Goal: Task Accomplishment & Management: Complete application form

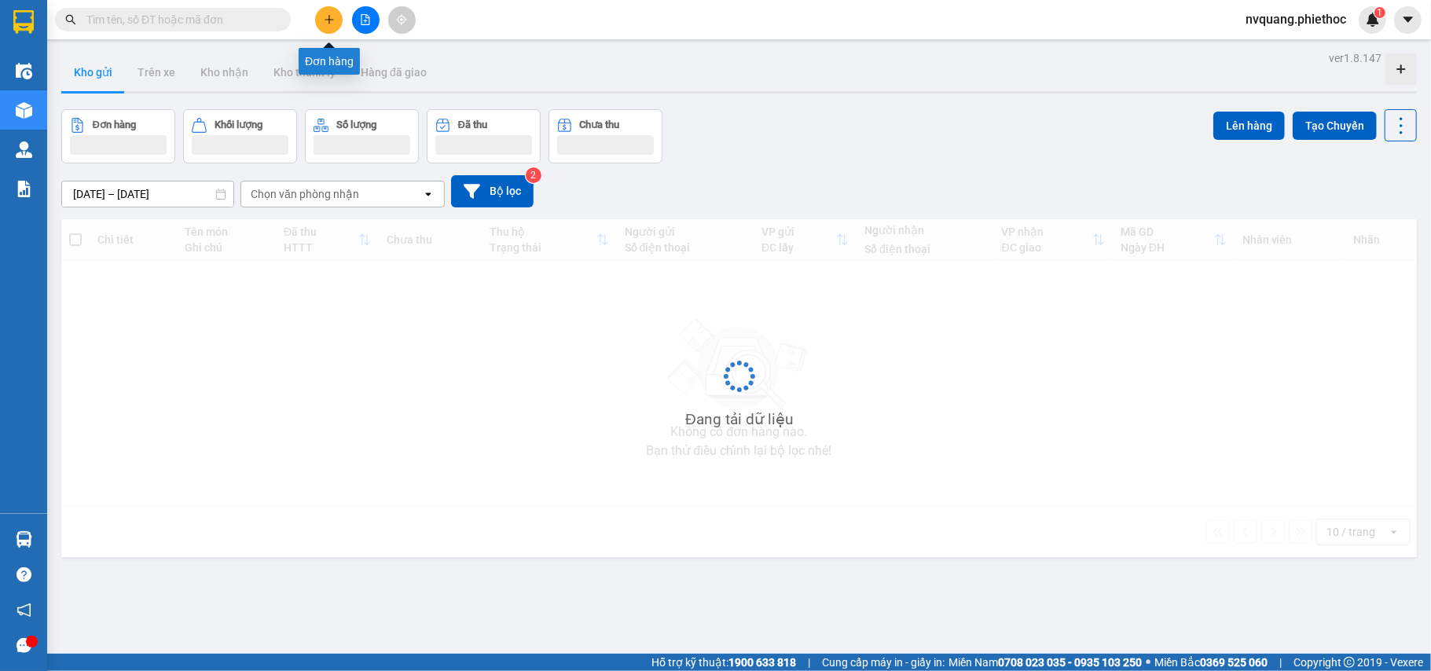
click at [332, 20] on icon "plus" at bounding box center [329, 19] width 11 height 11
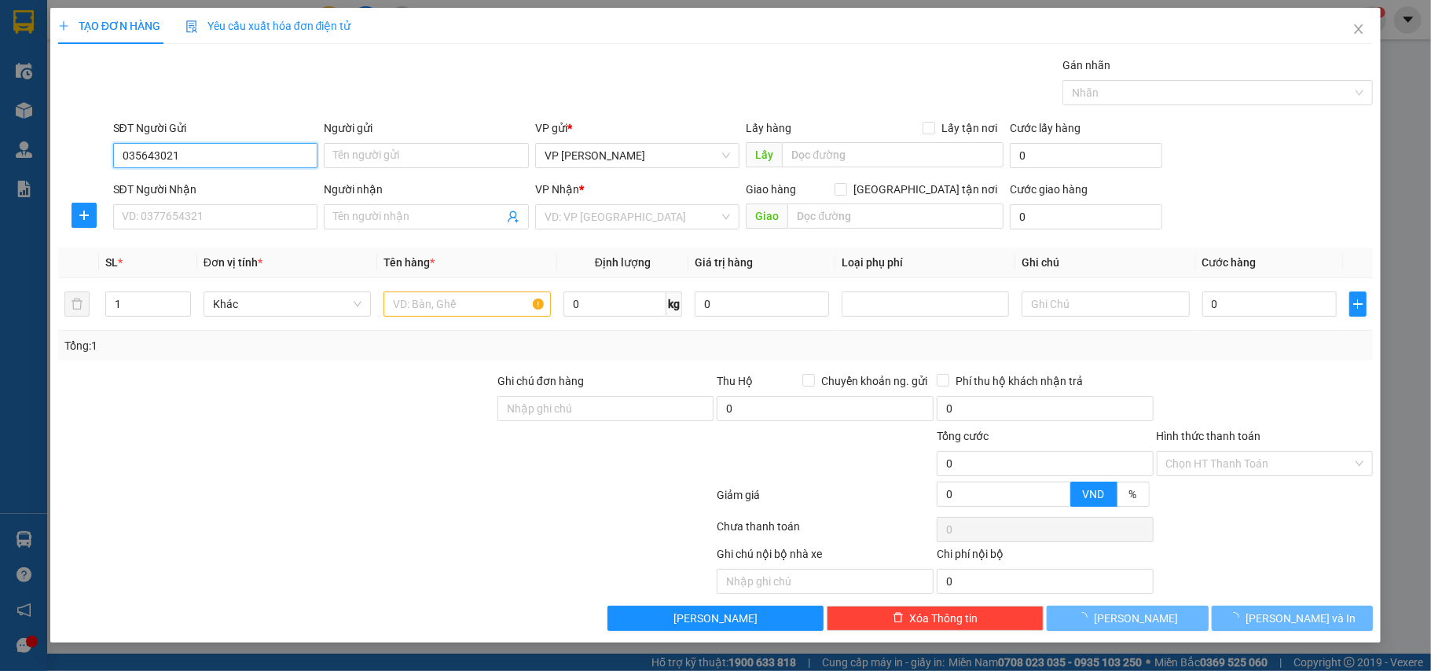
type input "0356430217"
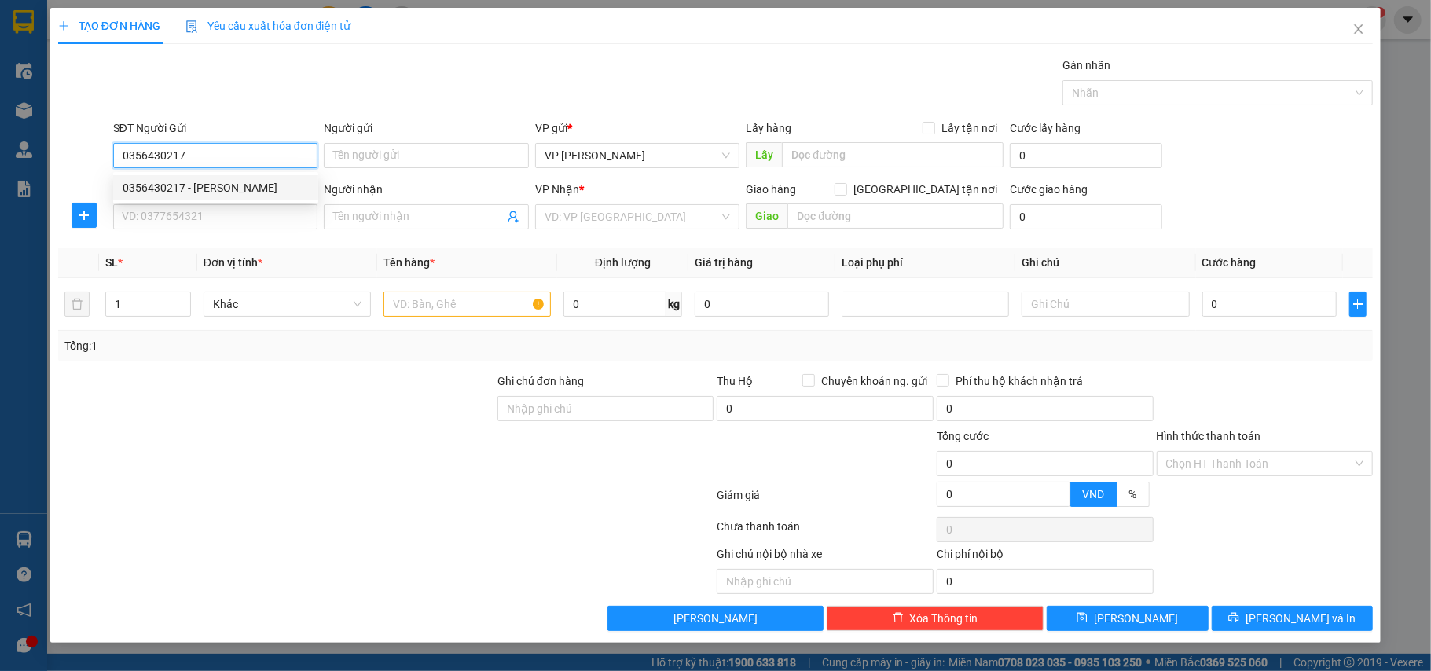
click at [218, 182] on div "0356430217 - [PERSON_NAME]" at bounding box center [216, 187] width 186 height 17
type input "[PERSON_NAME]"
type input "0356430217"
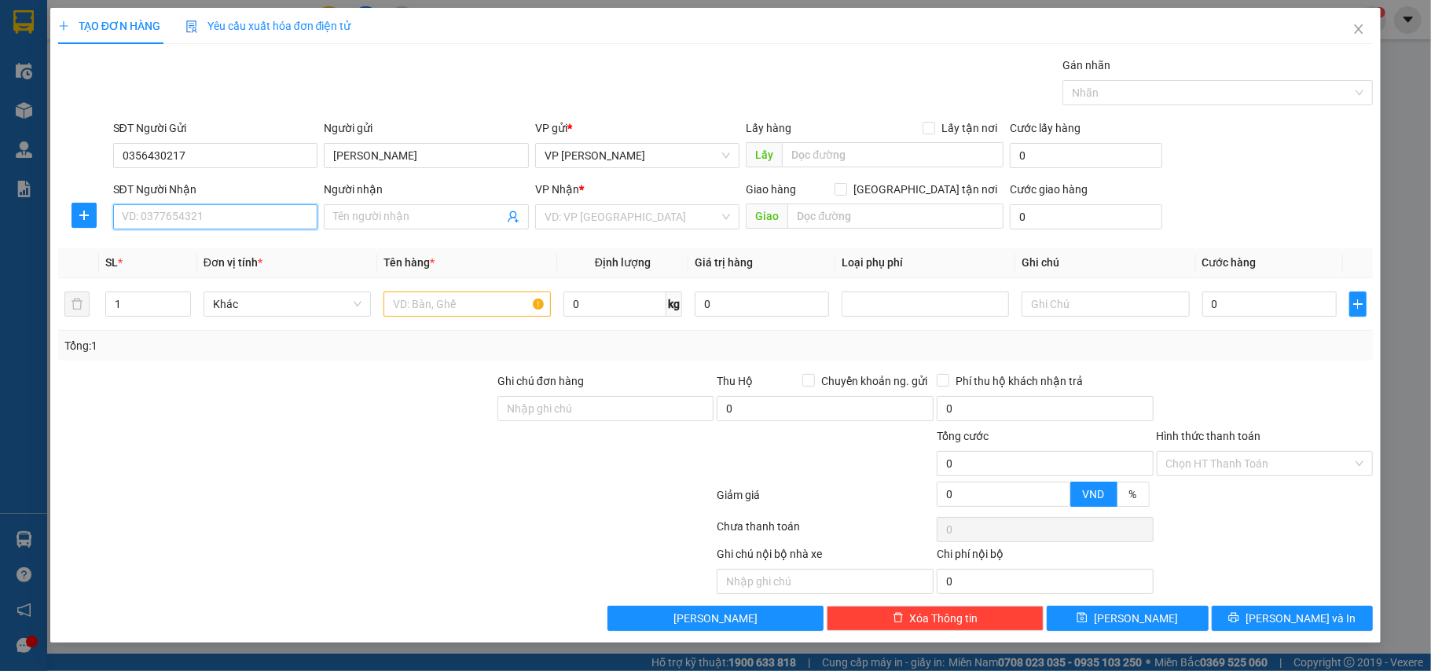
click at [221, 212] on input "SĐT Người Nhận" at bounding box center [215, 216] width 205 height 25
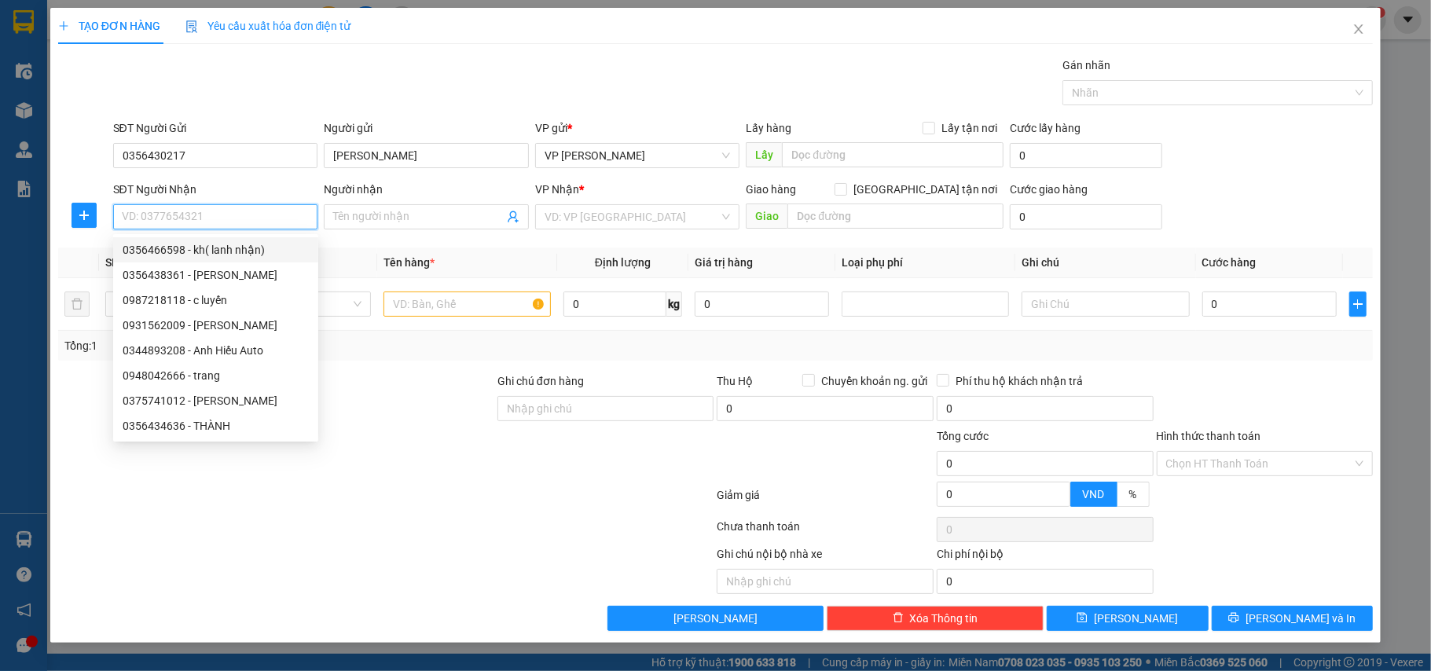
click at [215, 217] on input "SĐT Người Nhận" at bounding box center [215, 216] width 205 height 25
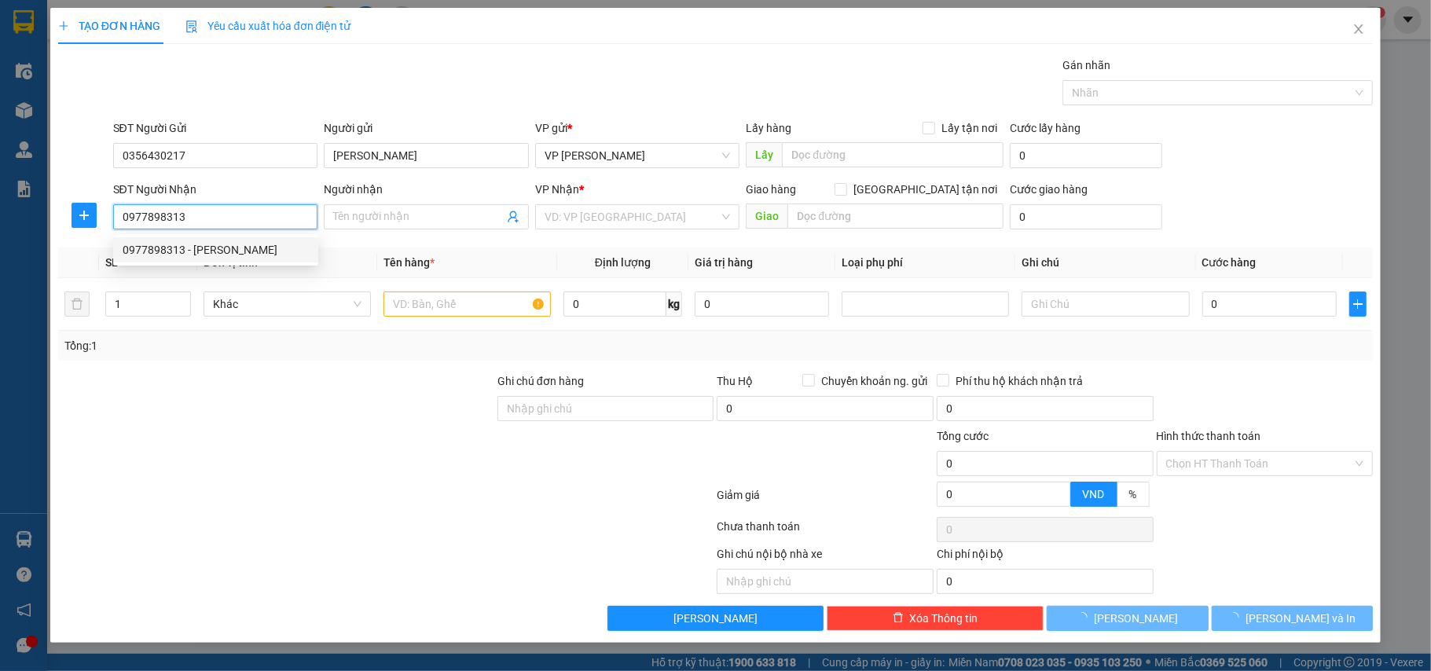
click at [224, 248] on div "0977898313 - [PERSON_NAME]" at bounding box center [216, 249] width 186 height 17
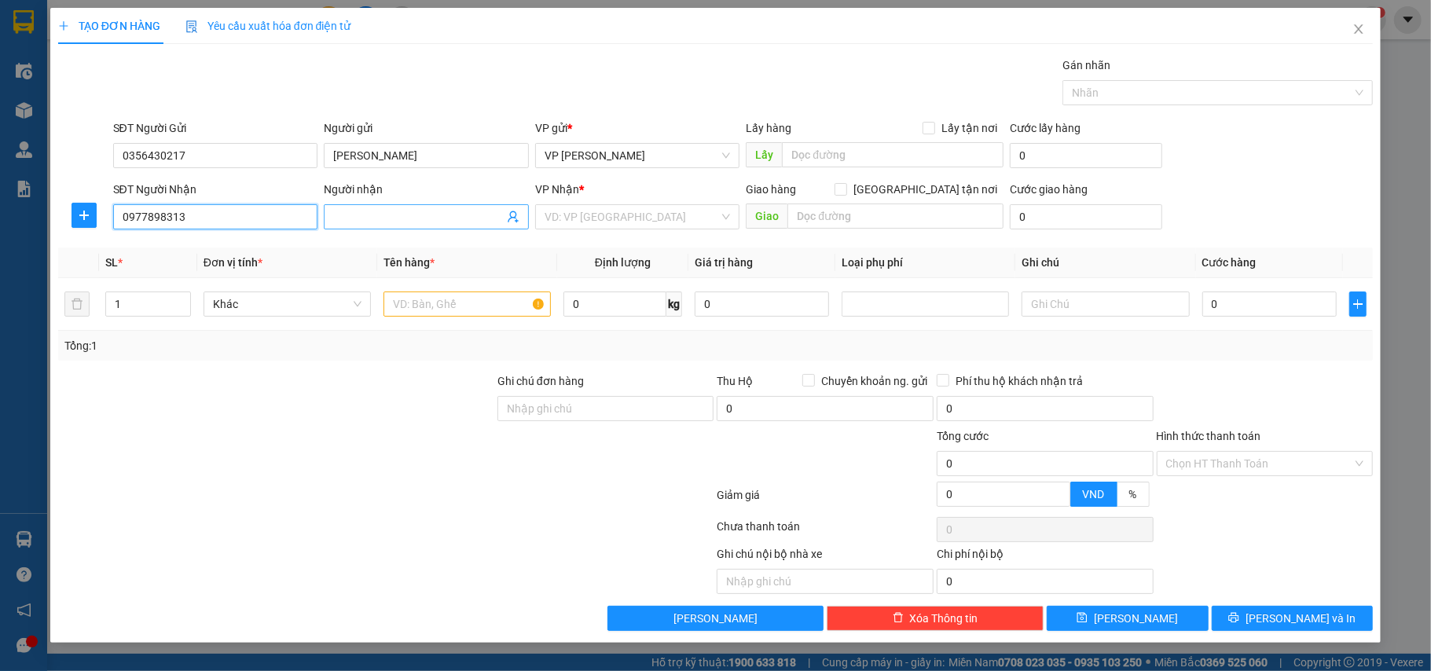
type input "0977898313"
click at [400, 221] on input "Người nhận" at bounding box center [418, 216] width 170 height 17
type input "[PERSON_NAME]"
checkbox input "true"
type input "593 [PERSON_NAME] Đôn"
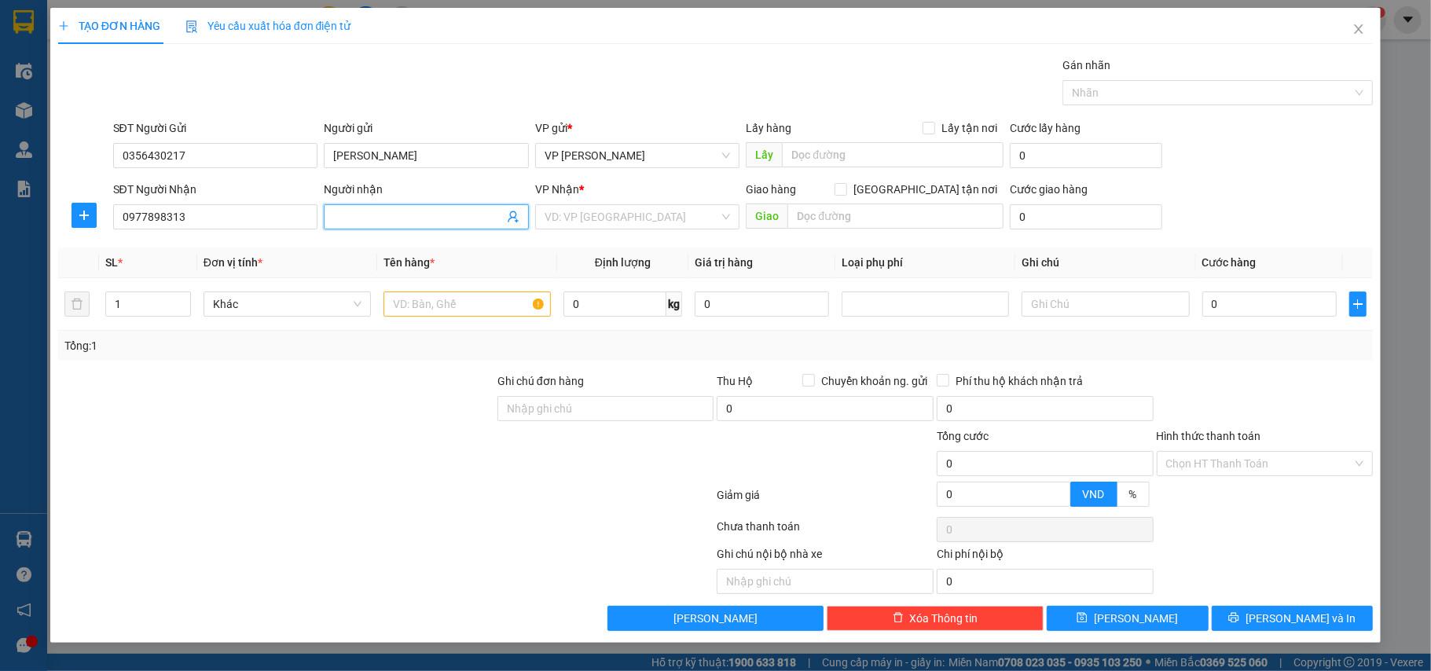
type input "40.000"
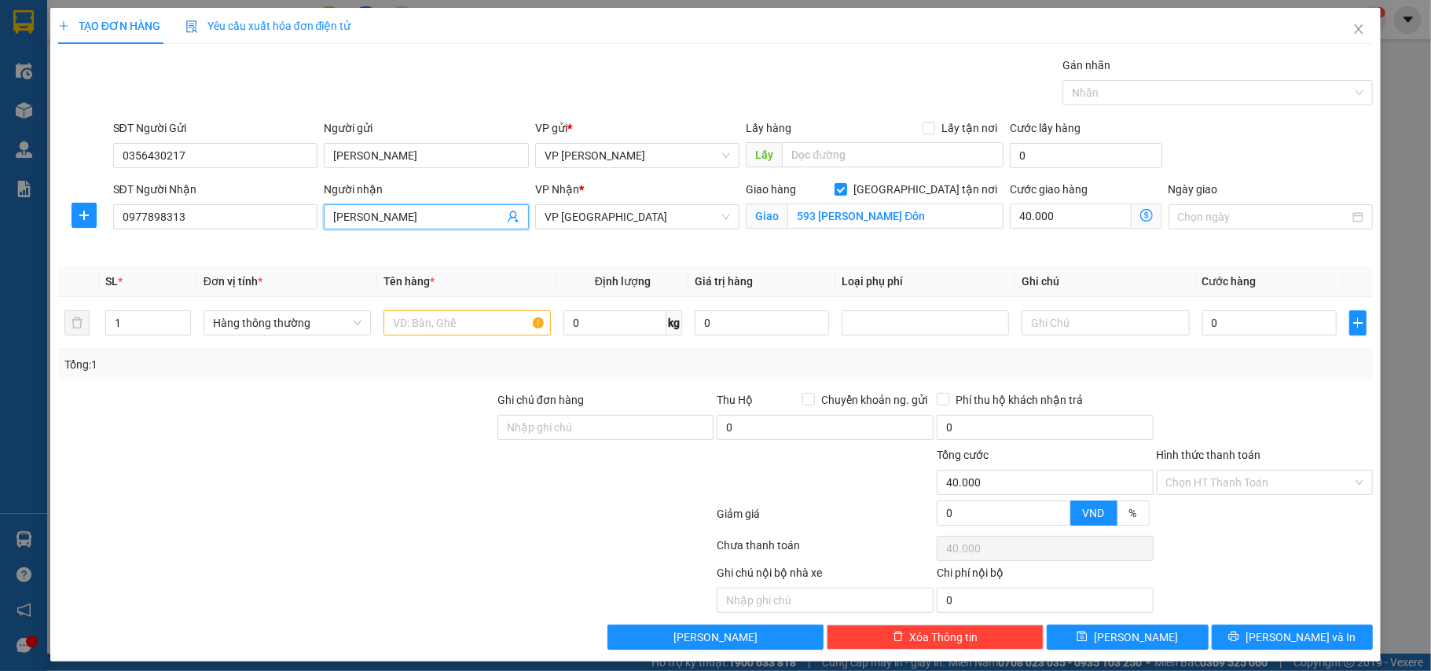
type input "[PERSON_NAME]"
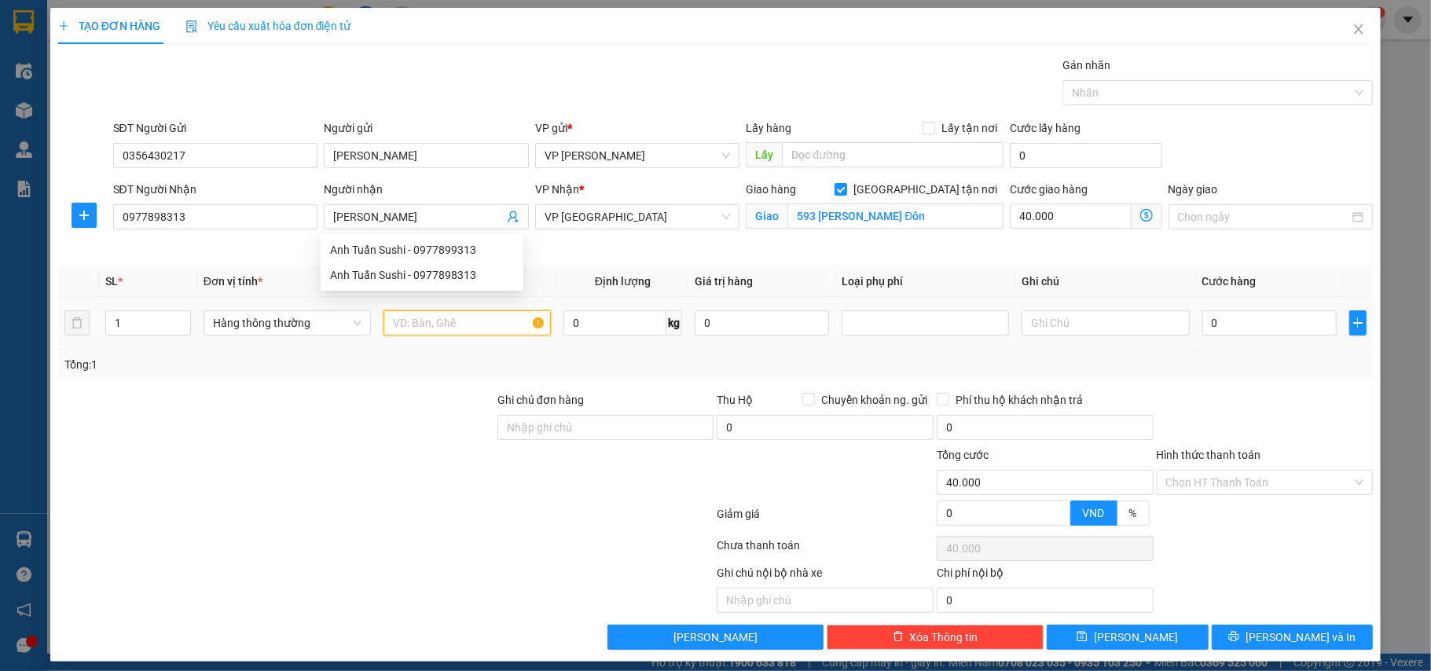
click at [406, 328] on input "text" at bounding box center [466, 322] width 167 height 25
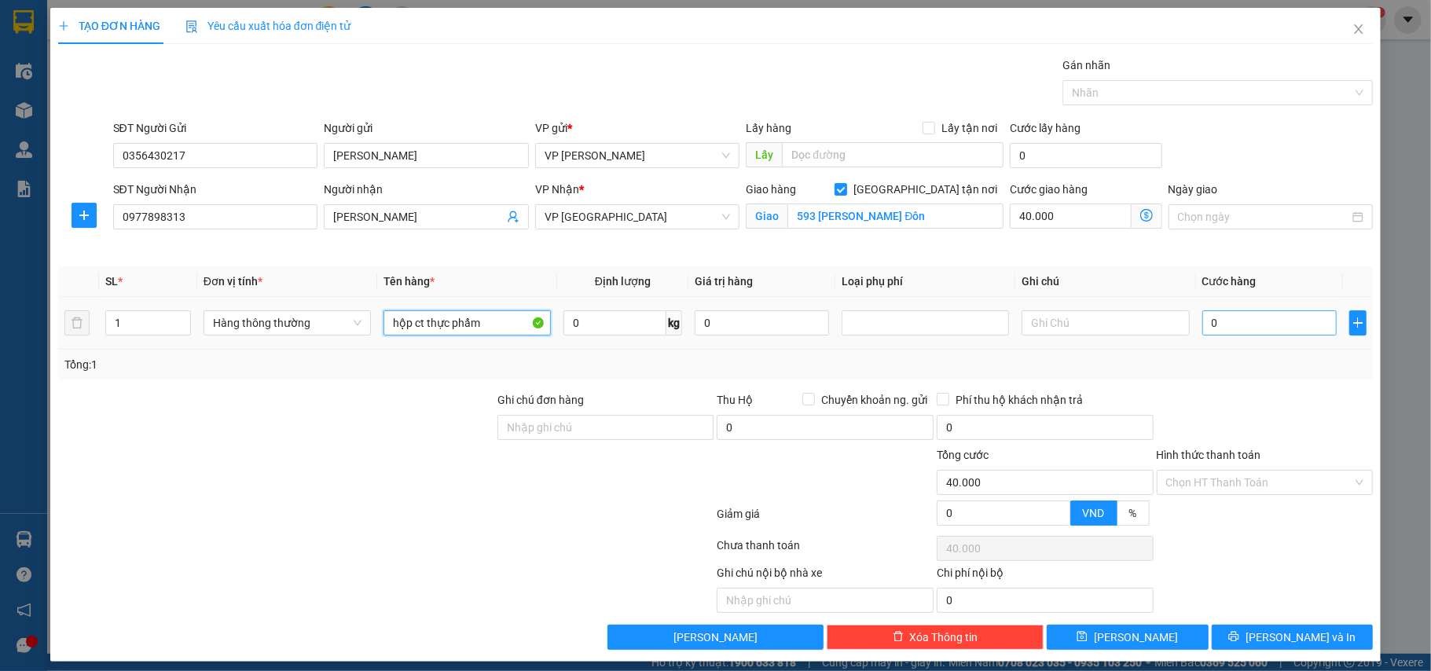
type input "hộp ct thực phẩm"
click at [1244, 335] on input "0" at bounding box center [1269, 322] width 134 height 25
type input "2"
type input "40.002"
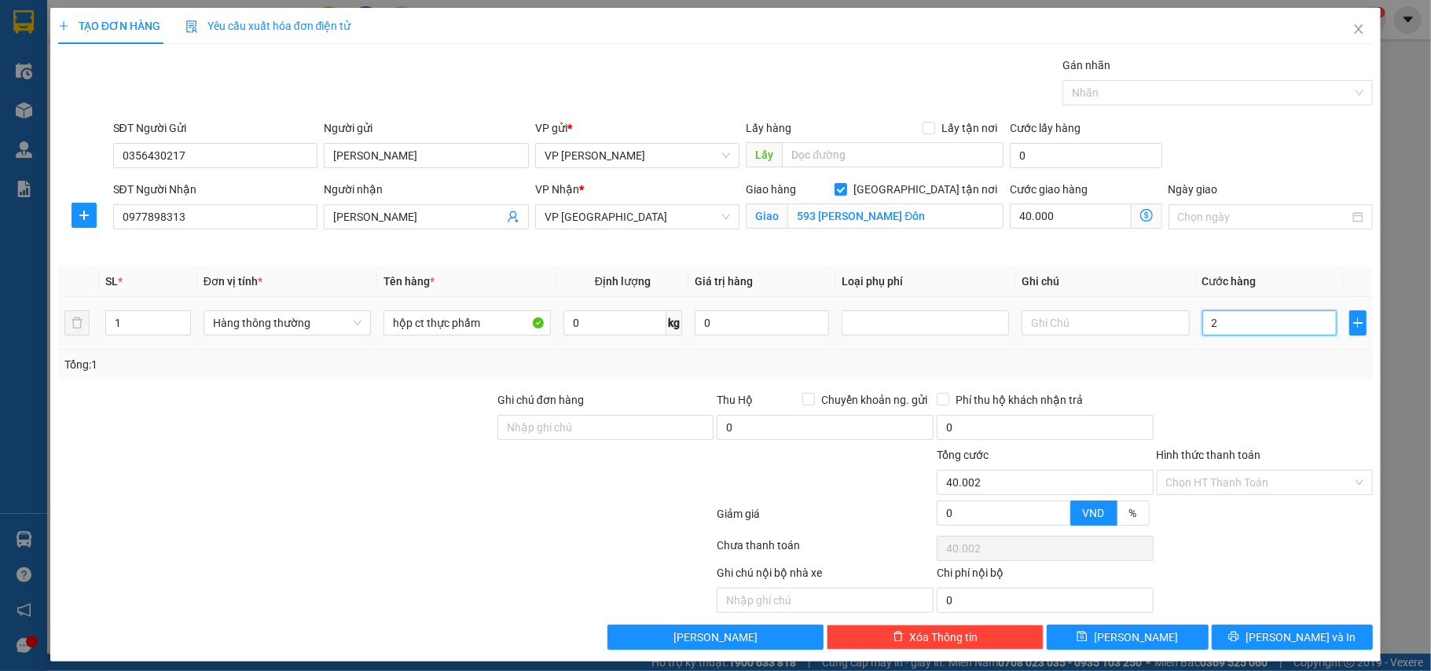
type input "25"
type input "40.025"
type input "25.000"
type input "65.000"
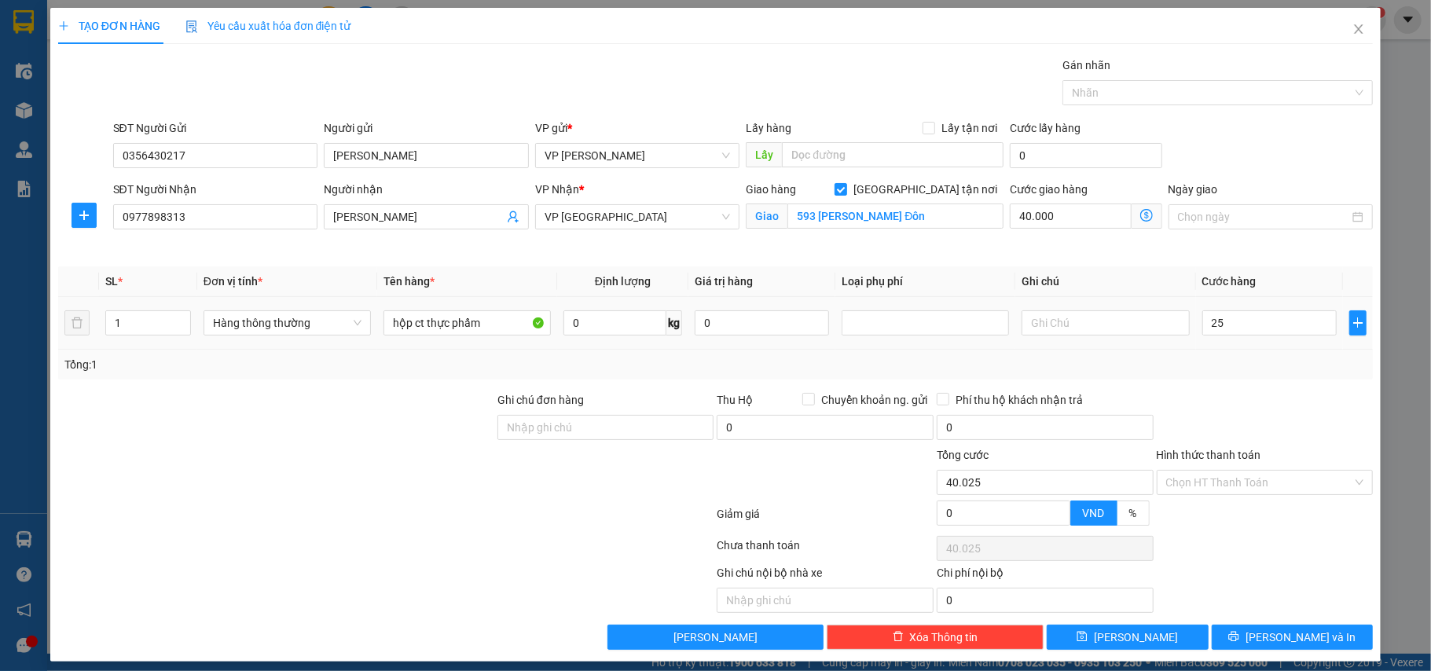
type input "65.000"
click at [1252, 372] on div "Tổng: 1" at bounding box center [715, 364] width 1303 height 17
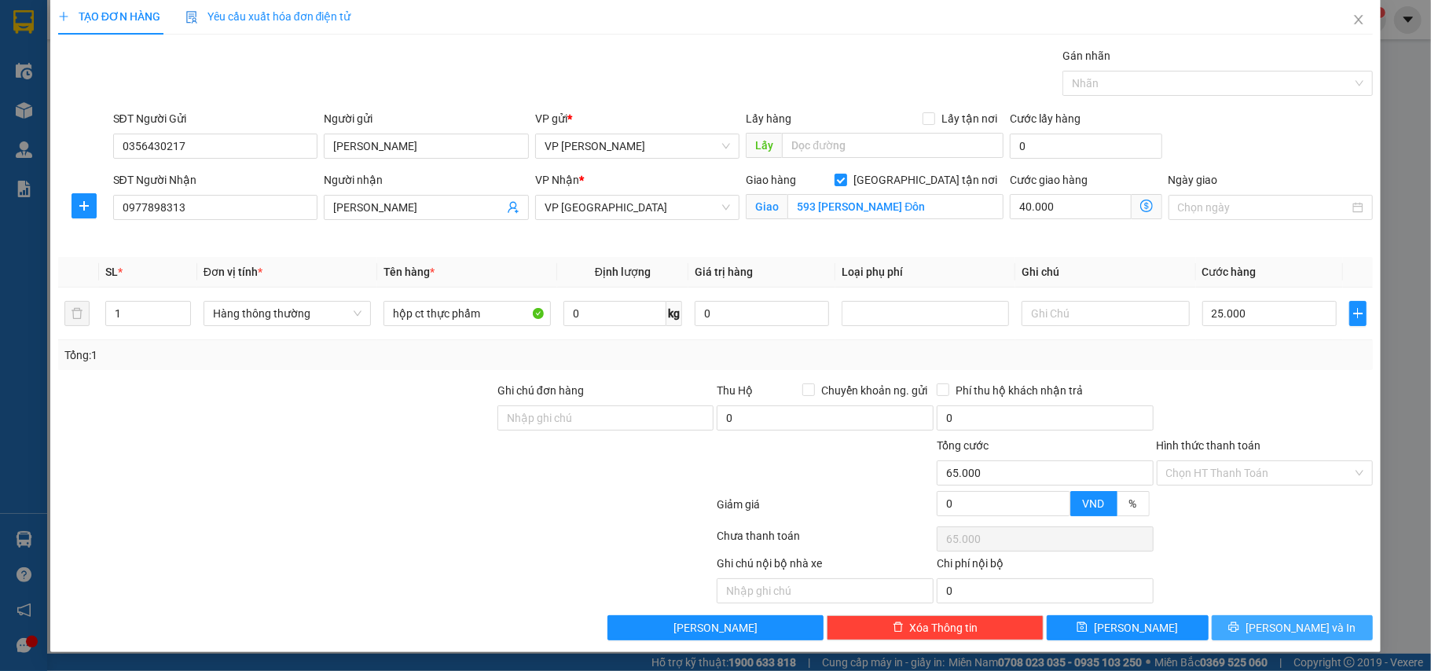
drag, startPoint x: 1274, startPoint y: 624, endPoint x: 1255, endPoint y: 598, distance: 32.1
click at [1276, 624] on span "[PERSON_NAME] và In" at bounding box center [1300, 627] width 110 height 17
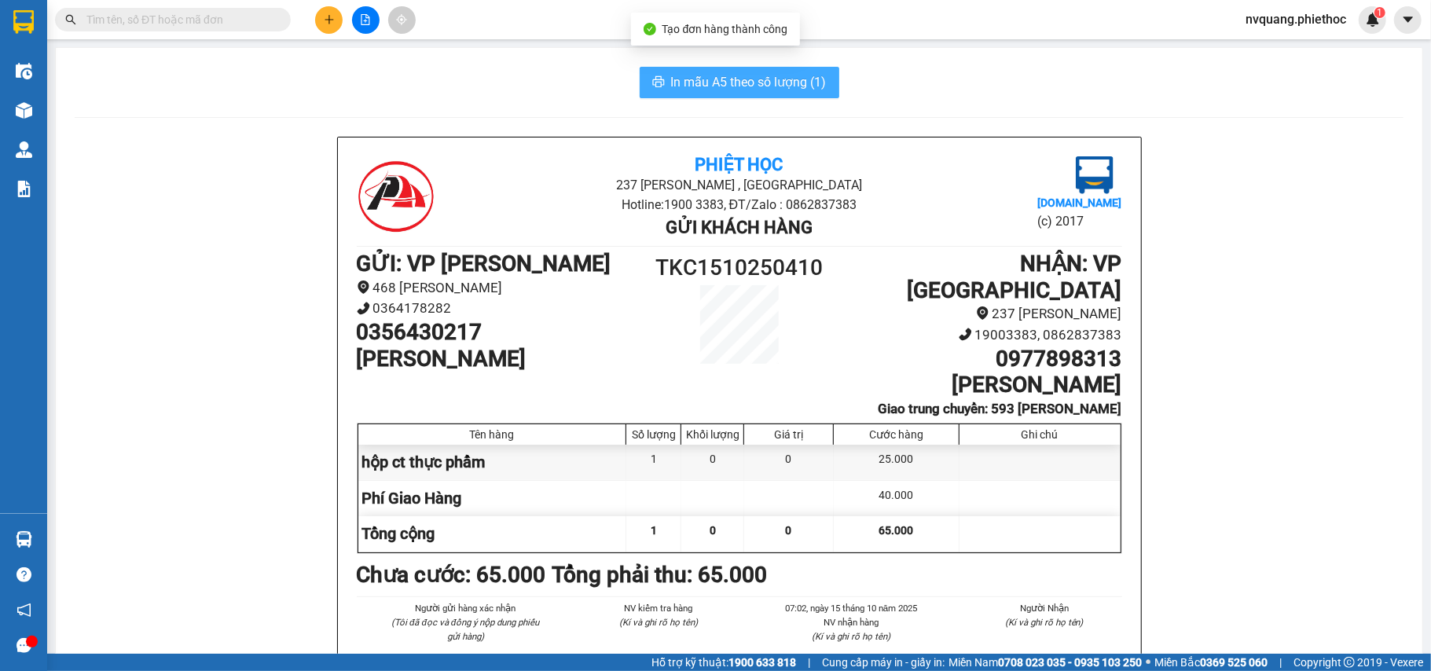
click at [715, 76] on span "In mẫu A5 theo số lượng (1)" at bounding box center [749, 82] width 156 height 20
click at [746, 76] on span "In mẫu A5 theo số lượng (1)" at bounding box center [749, 82] width 156 height 20
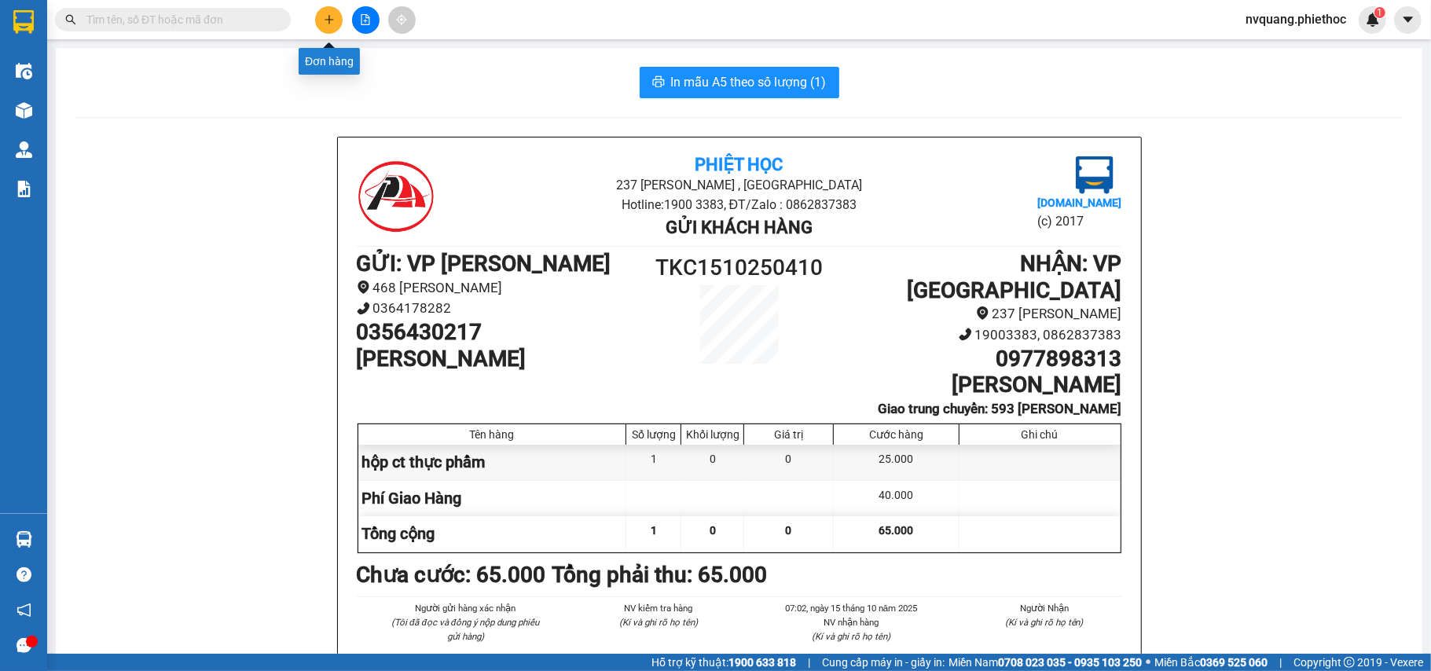
click at [321, 20] on button at bounding box center [328, 19] width 27 height 27
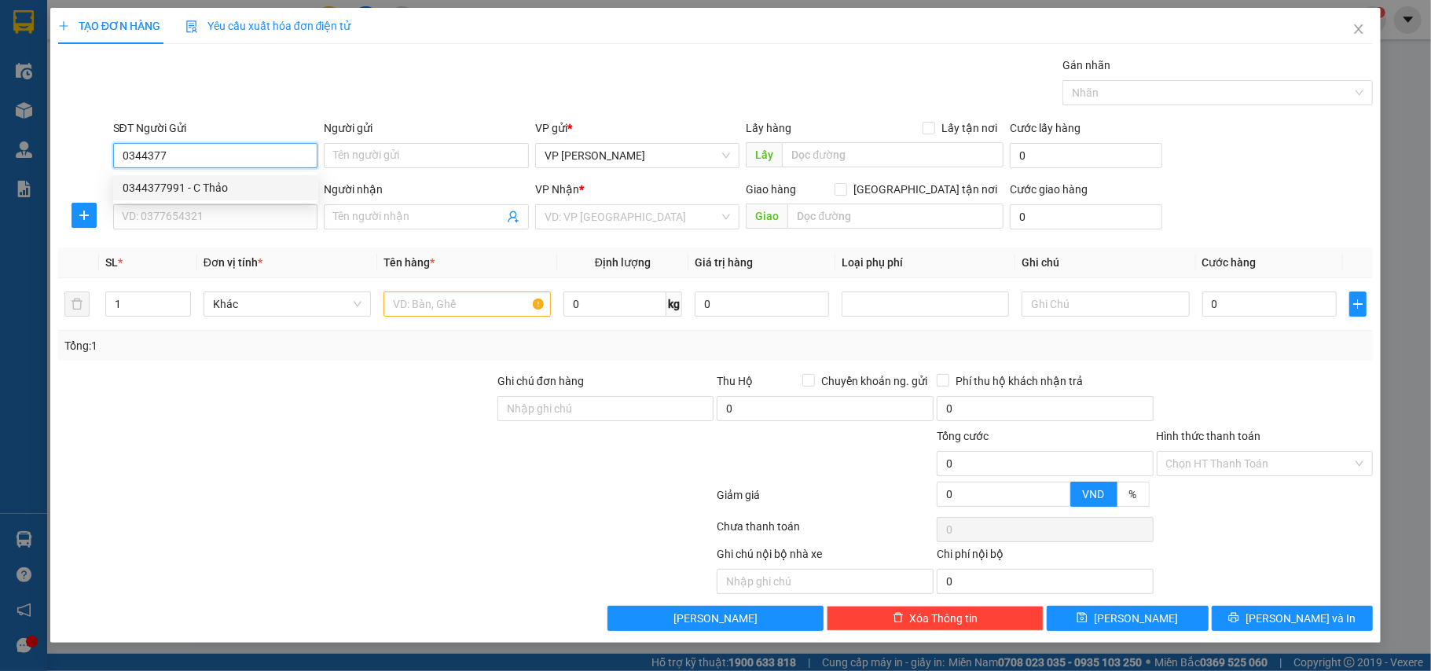
click at [240, 184] on div "0344377991 - C Thảo" at bounding box center [216, 187] width 186 height 17
type input "0344377991"
type input "C Thảo"
type input "0344377991"
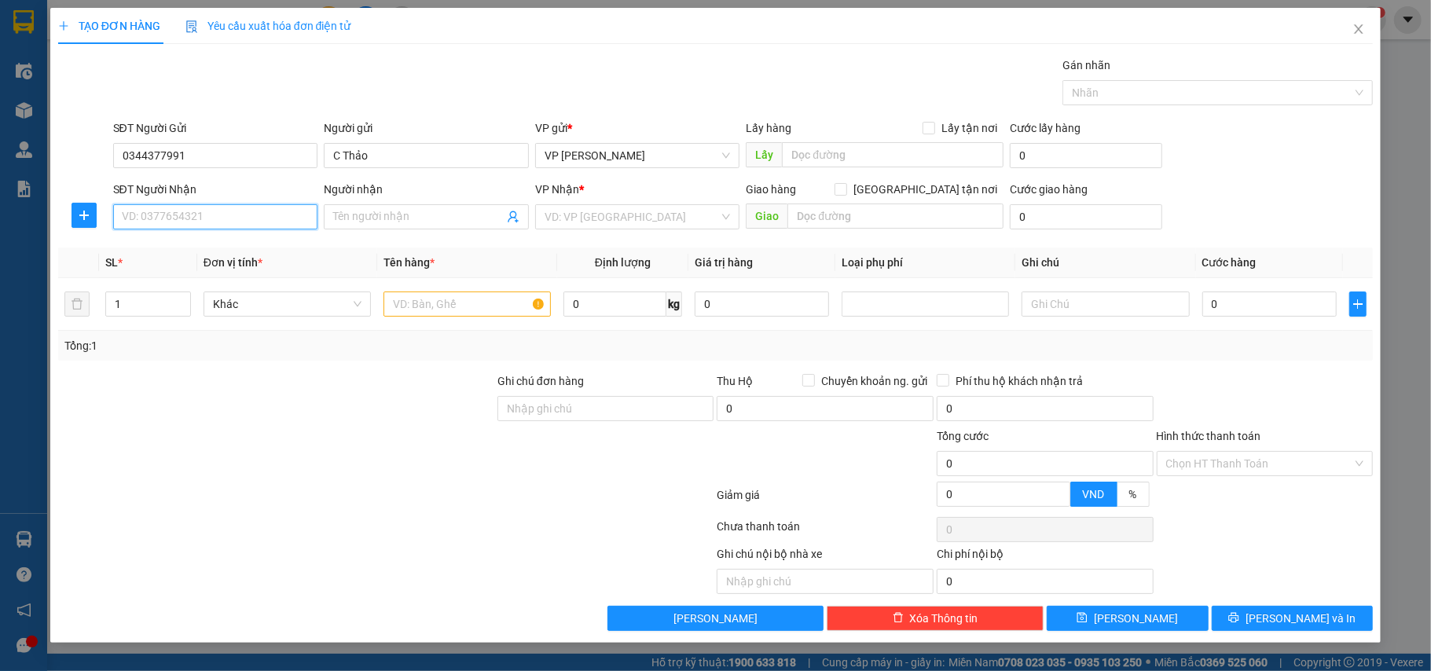
click at [187, 222] on input "SĐT Người Nhận" at bounding box center [215, 216] width 205 height 25
click at [180, 250] on div "0868567055 - [PERSON_NAME]" at bounding box center [216, 249] width 186 height 17
type input "0868567055"
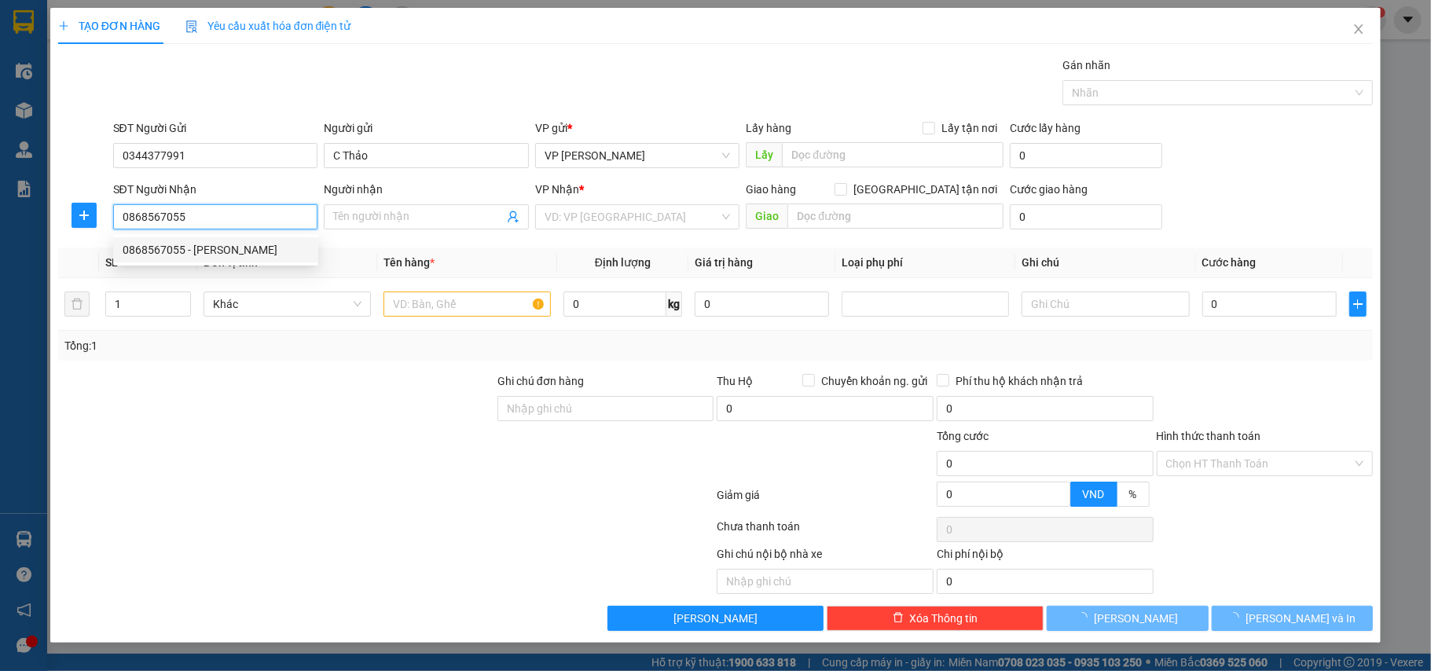
type input "C Huyền"
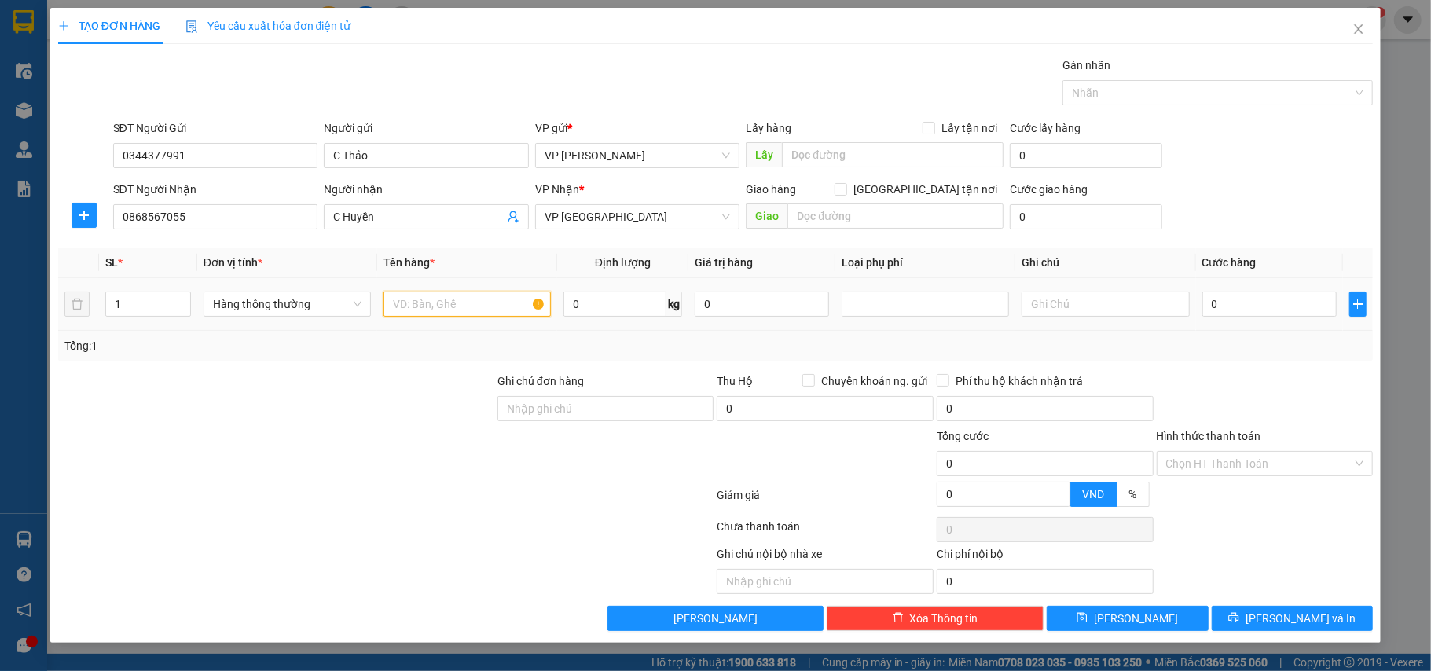
click at [500, 300] on input "text" at bounding box center [466, 303] width 167 height 25
type input "túi đồ ăn"
click at [1245, 312] on input "0" at bounding box center [1269, 303] width 134 height 25
type input "2"
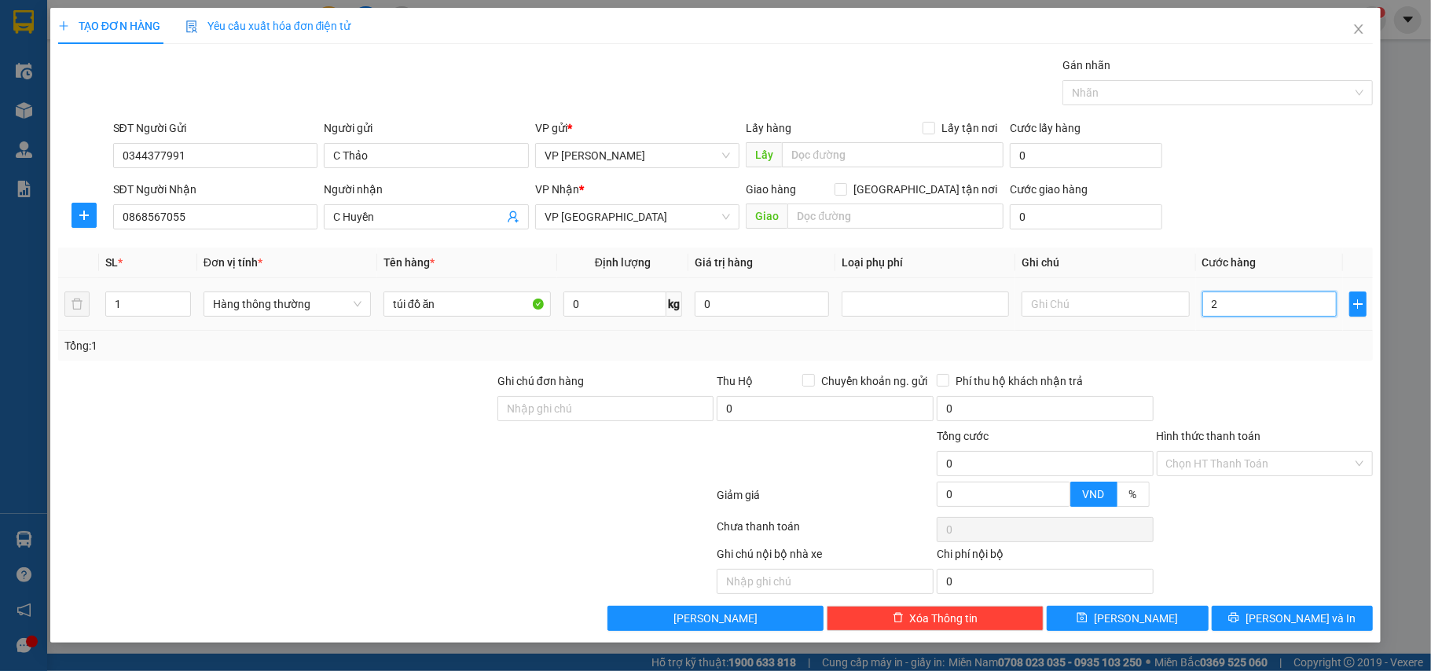
type input "2"
type input "25"
type input "25.000"
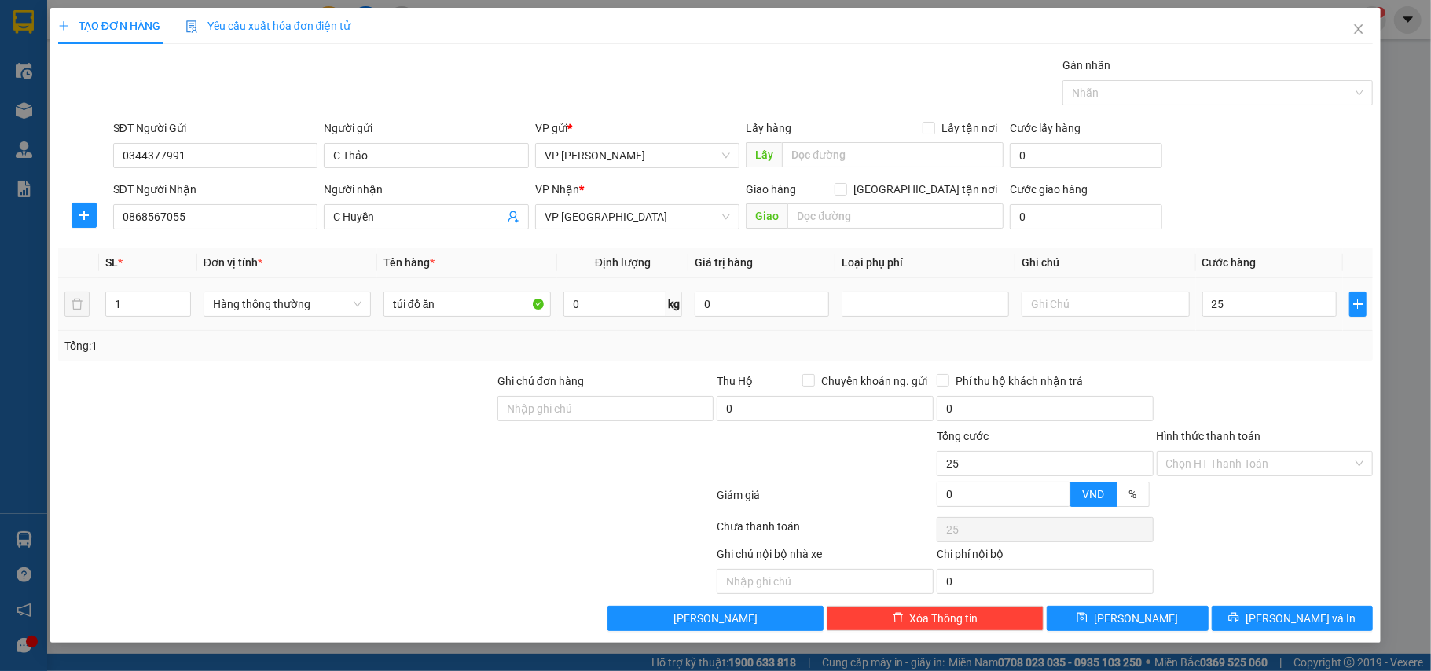
type input "25.000"
click at [1249, 328] on td "25.000" at bounding box center [1269, 304] width 147 height 53
click at [1227, 464] on input "Hình thức thanh toán" at bounding box center [1259, 464] width 187 height 24
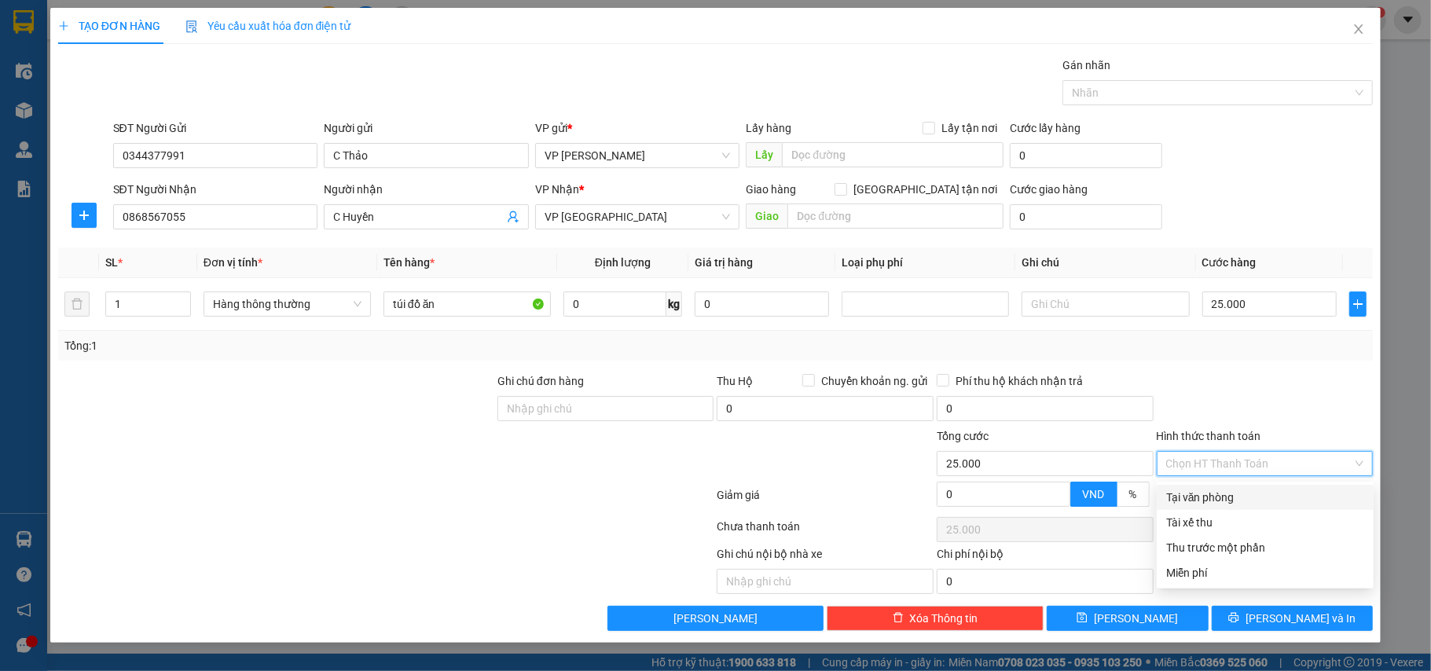
click at [1219, 497] on div "Tại văn phòng" at bounding box center [1265, 497] width 198 height 17
type input "0"
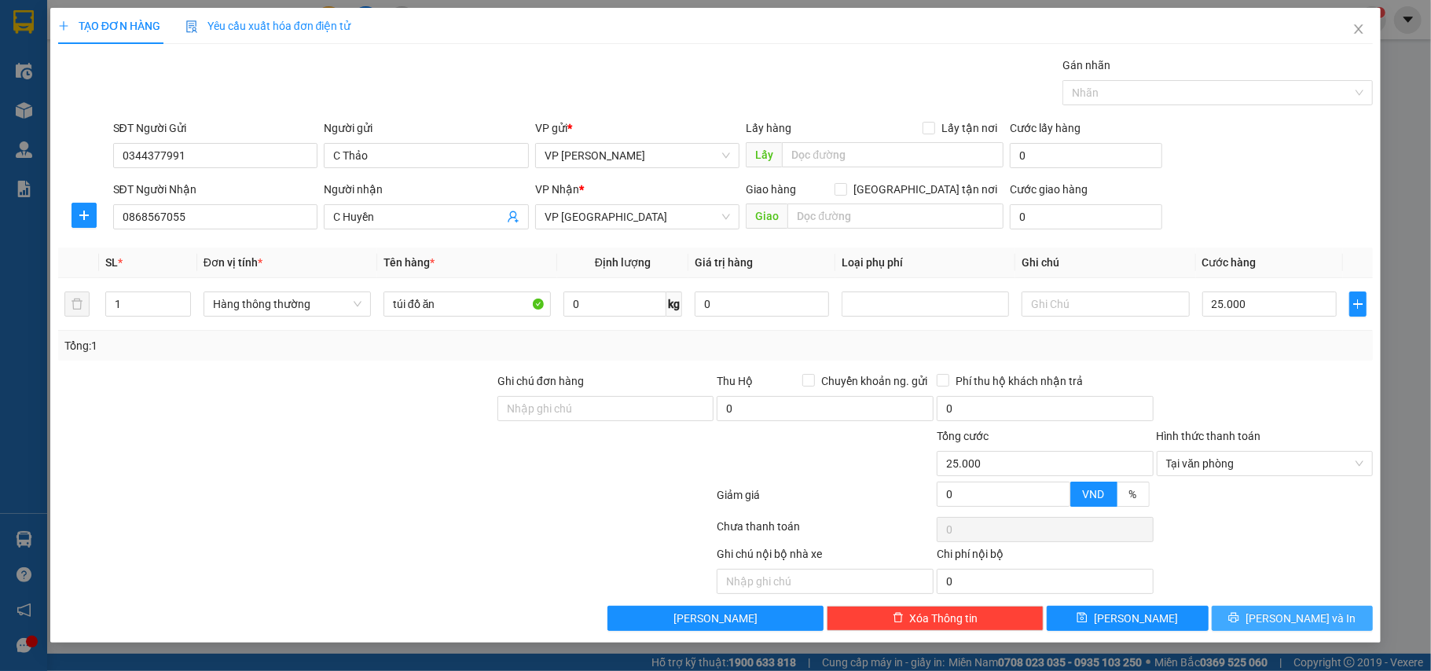
click at [1299, 636] on div "TẠO ĐƠN HÀNG Yêu cầu xuất hóa đơn điện tử Transit Pickup Surcharge Ids Transit …" at bounding box center [715, 325] width 1331 height 635
click at [1295, 617] on span "[PERSON_NAME] và In" at bounding box center [1300, 618] width 110 height 17
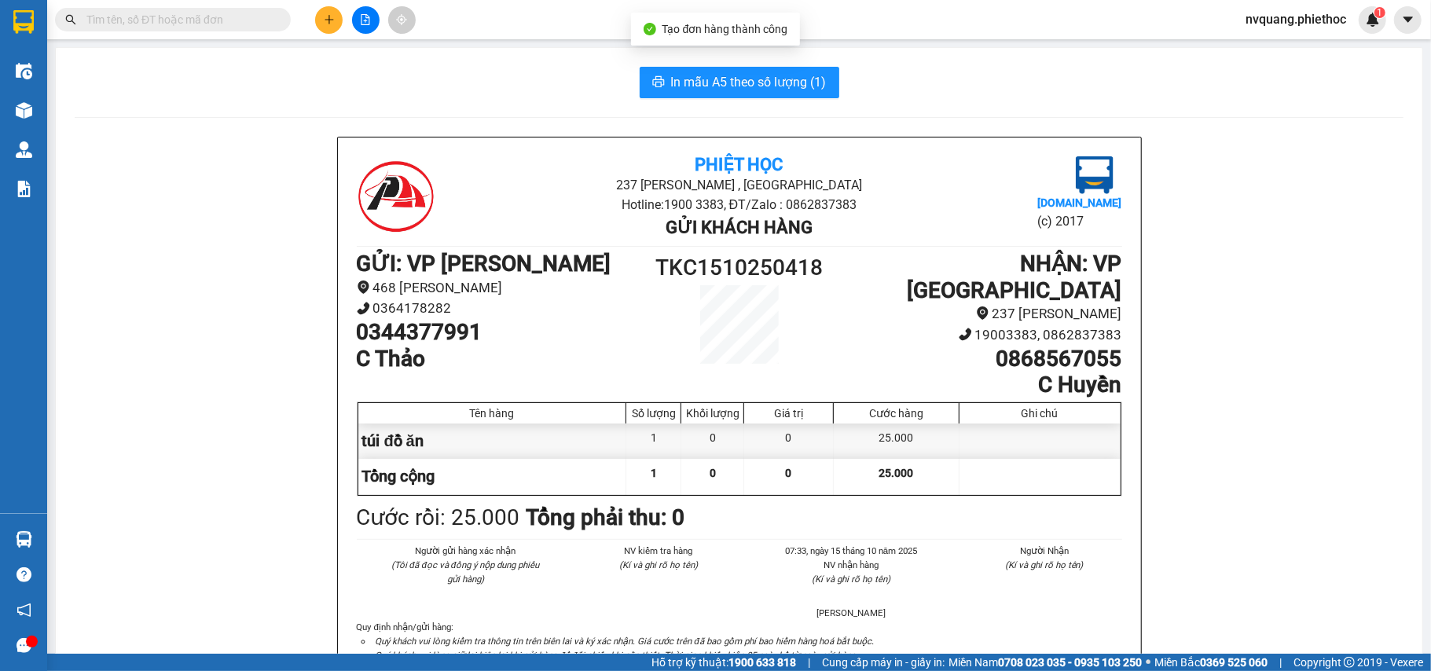
click at [723, 83] on span "In mẫu A5 theo số lượng (1)" at bounding box center [749, 82] width 156 height 20
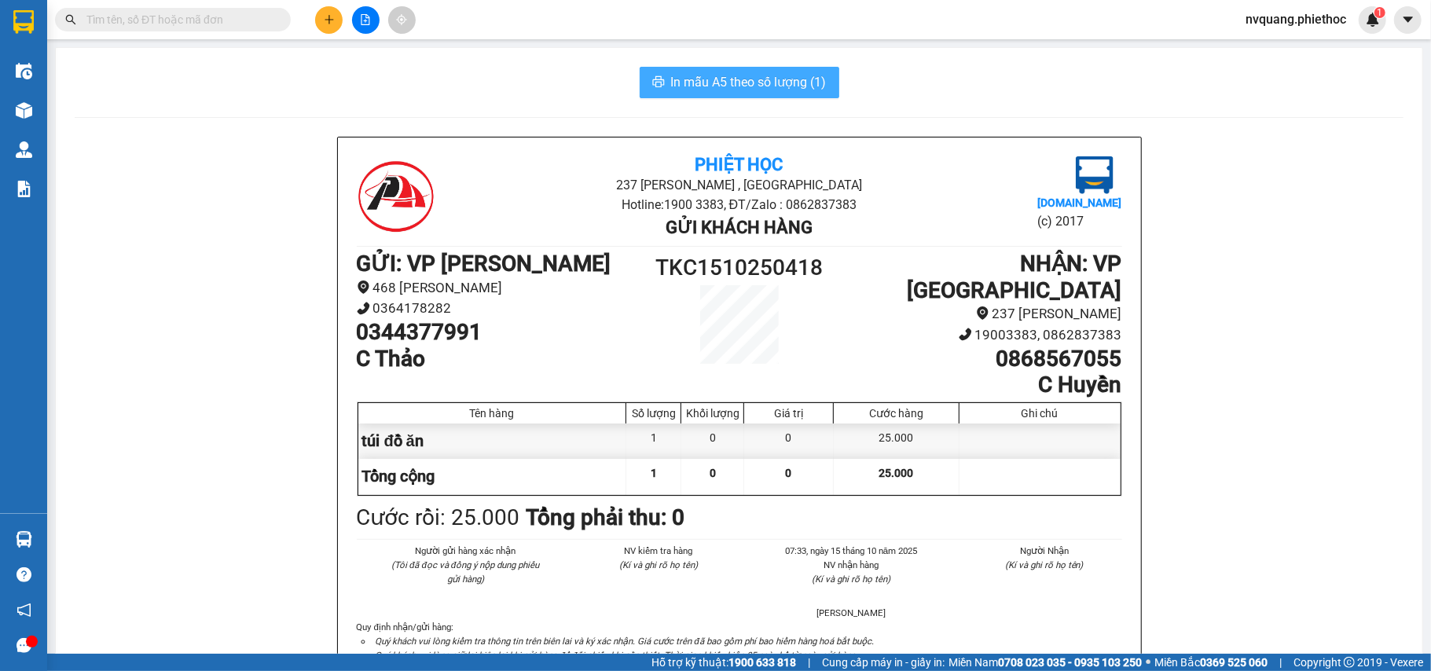
click at [702, 74] on span "In mẫu A5 theo số lượng (1)" at bounding box center [749, 82] width 156 height 20
click at [749, 79] on span "In mẫu A5 theo số lượng (1)" at bounding box center [749, 82] width 156 height 20
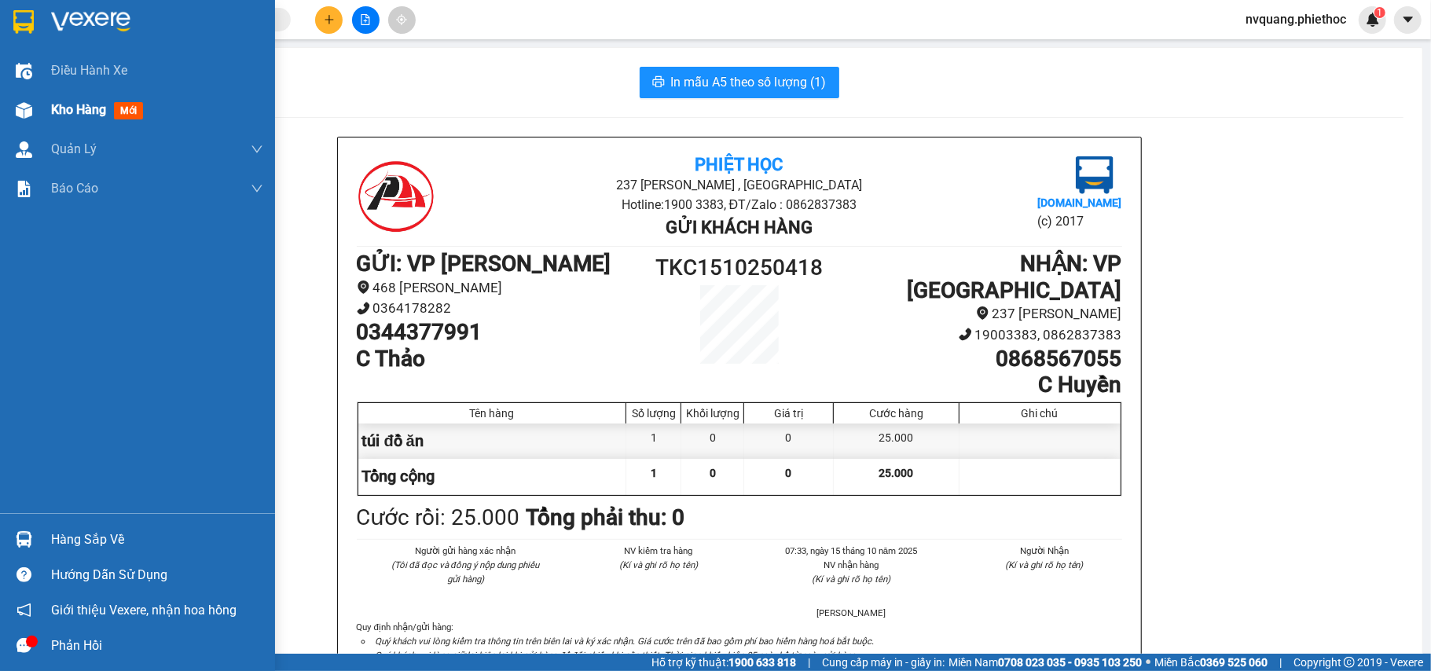
click at [60, 93] on div "Kho hàng mới" at bounding box center [157, 109] width 212 height 39
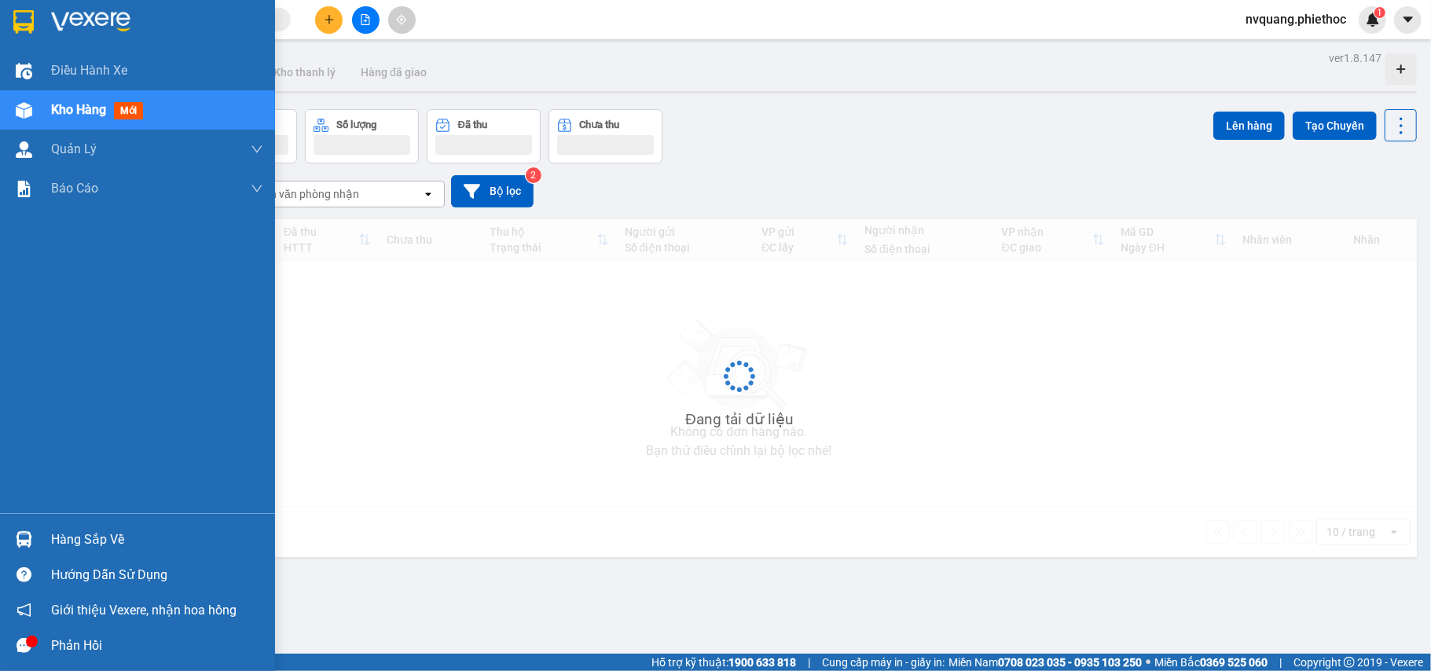
click at [64, 98] on div "Kho hàng mới" at bounding box center [157, 109] width 212 height 39
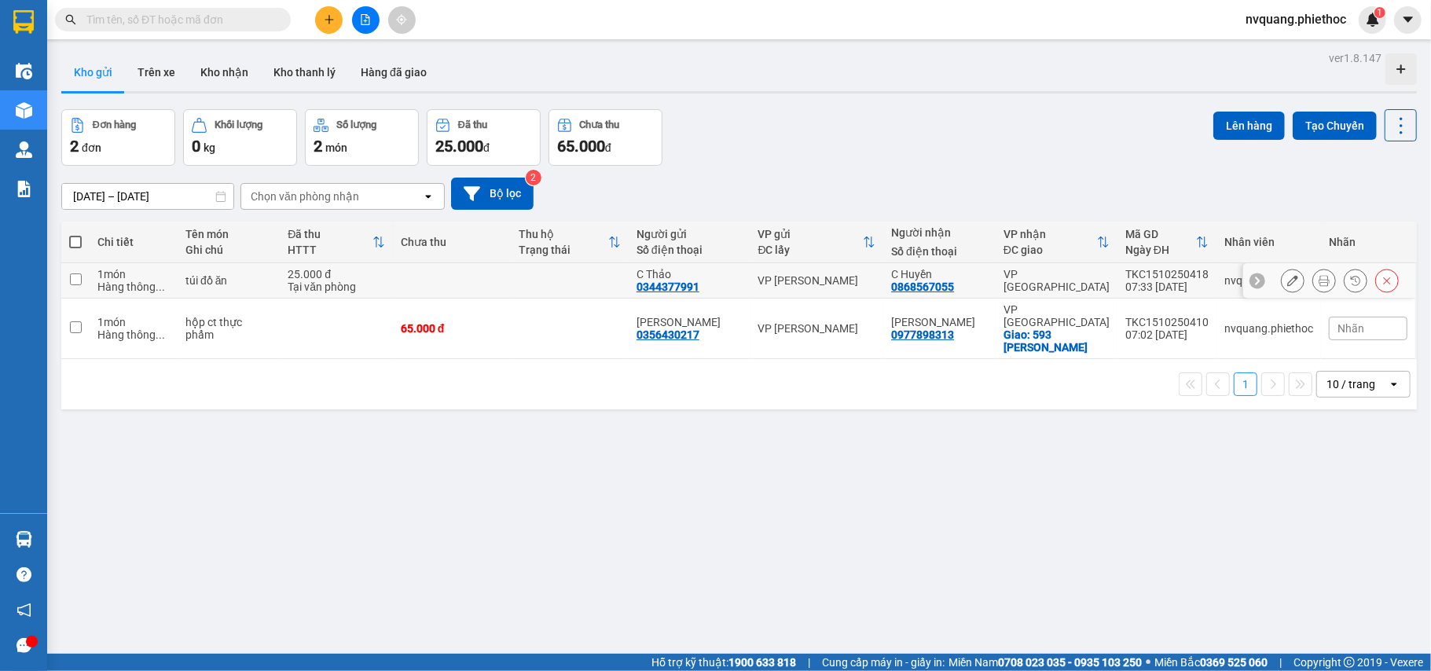
click at [445, 289] on td at bounding box center [452, 280] width 118 height 35
checkbox input "true"
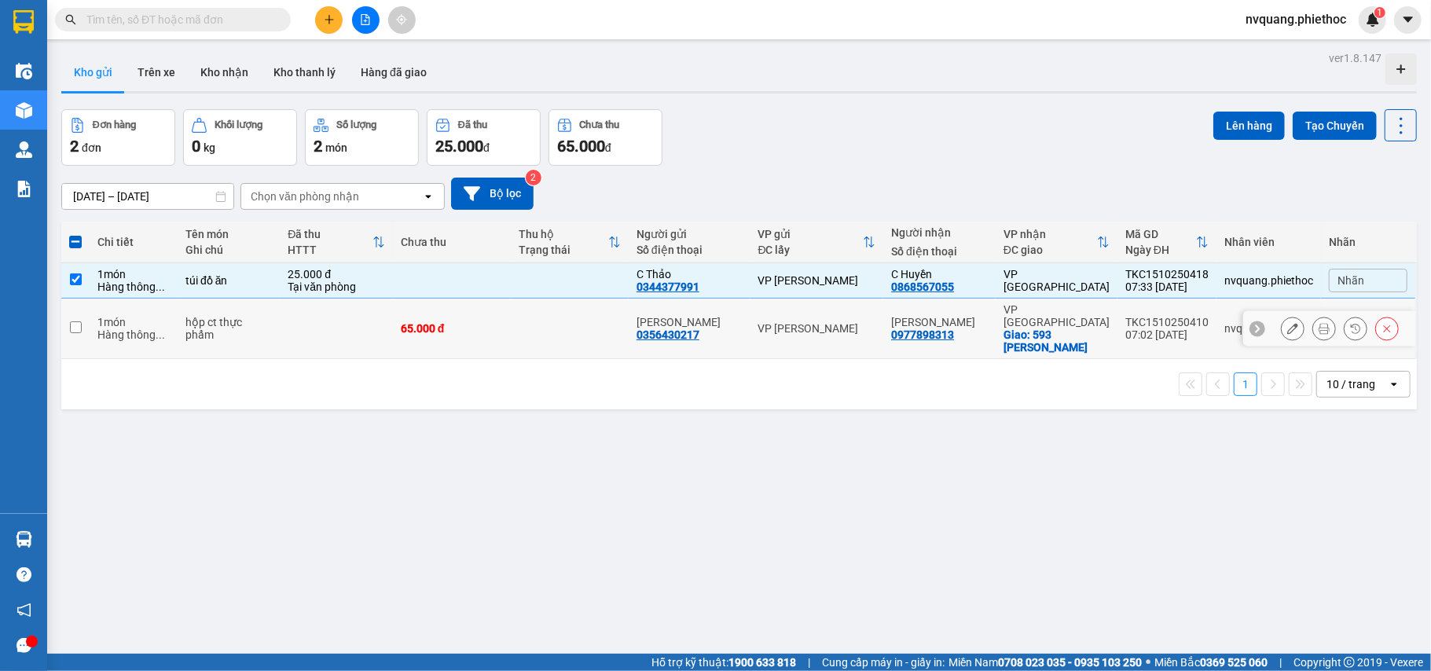
click at [451, 328] on div "65.000 đ" at bounding box center [452, 328] width 102 height 13
checkbox input "true"
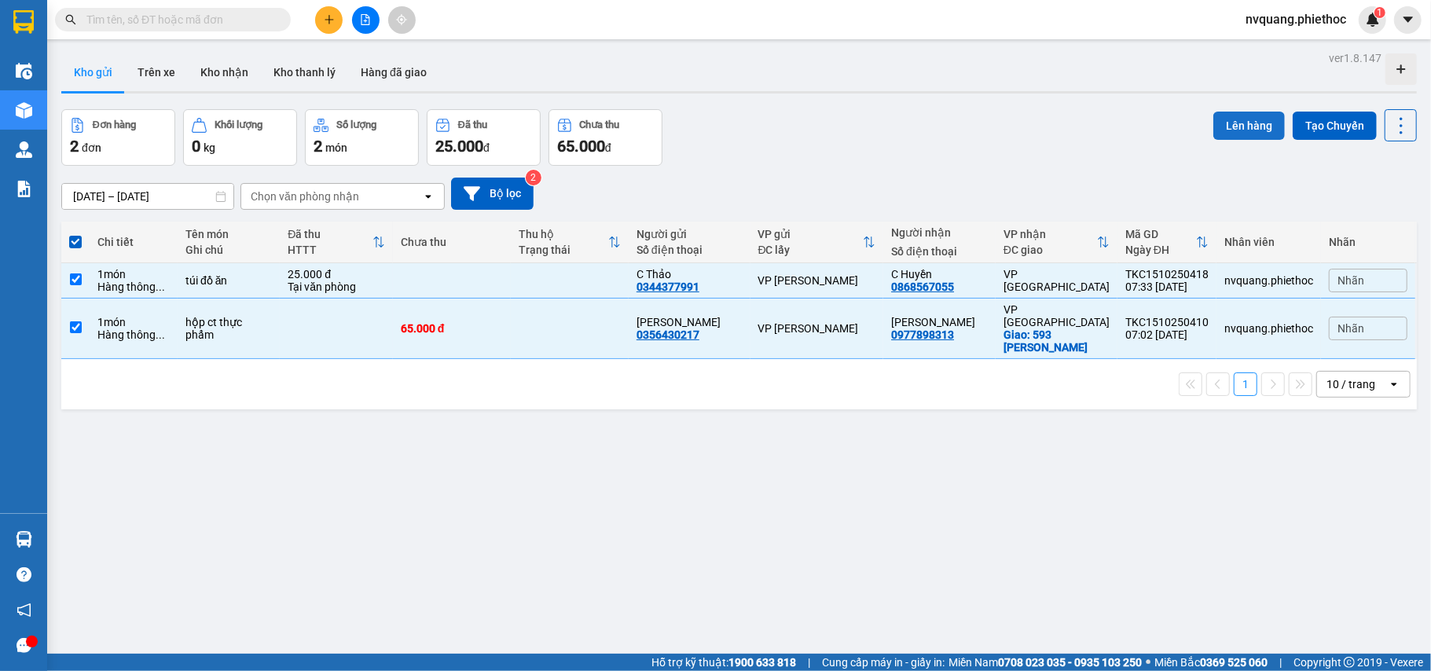
click at [1213, 120] on button "Lên hàng" at bounding box center [1248, 126] width 71 height 28
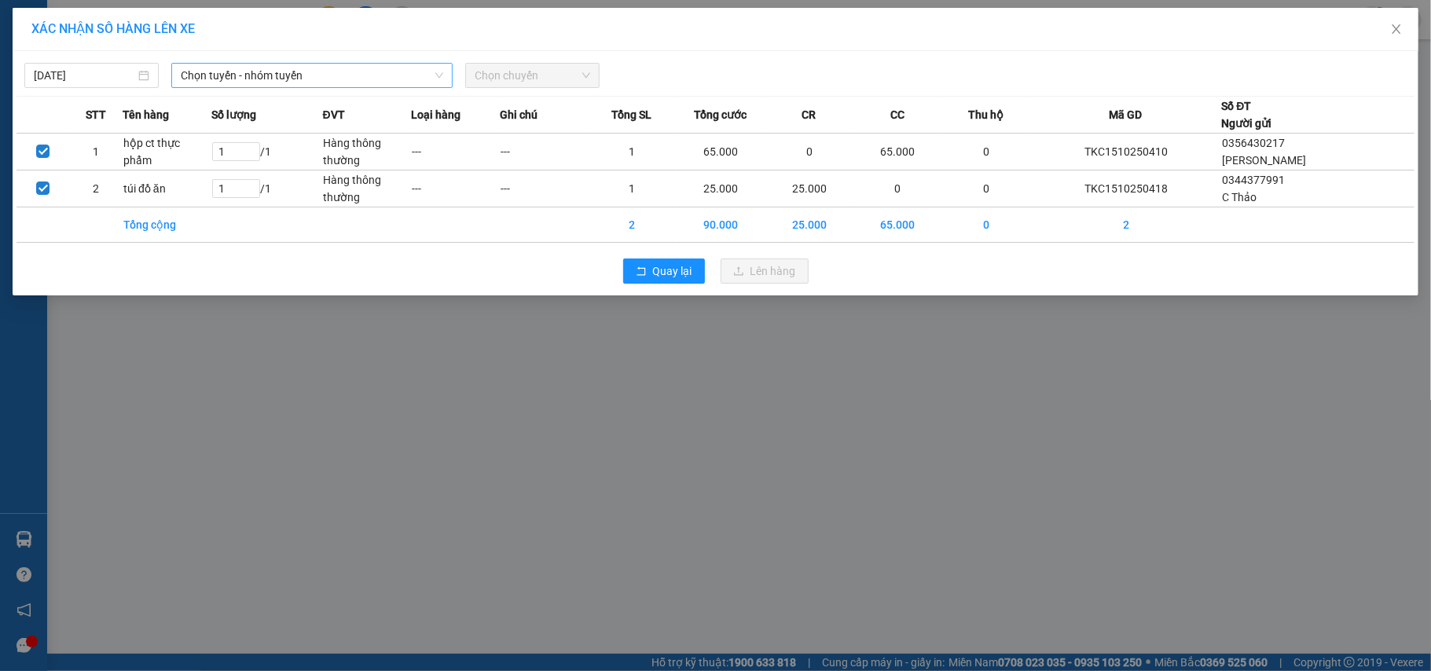
click at [273, 80] on span "Chọn tuyến - nhóm tuyến" at bounding box center [312, 76] width 262 height 24
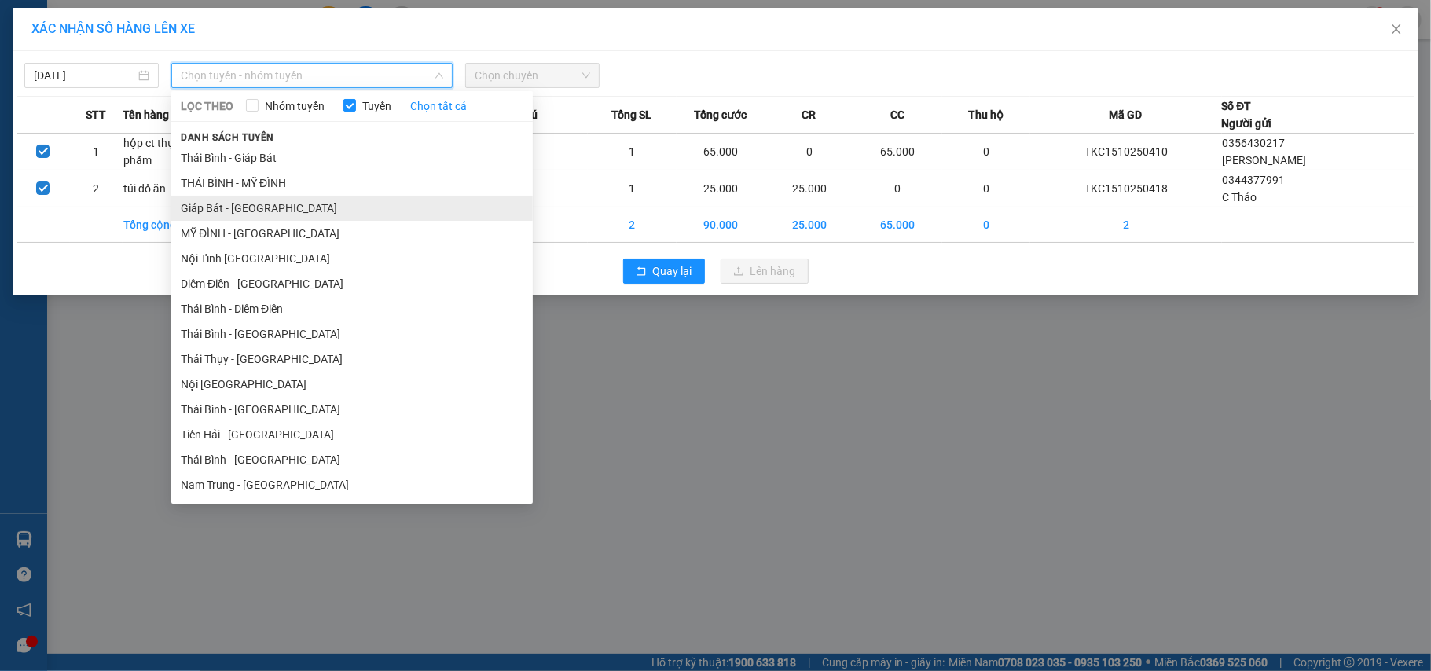
click at [221, 200] on li "Giáp Bát - [GEOGRAPHIC_DATA]" at bounding box center [351, 208] width 361 height 25
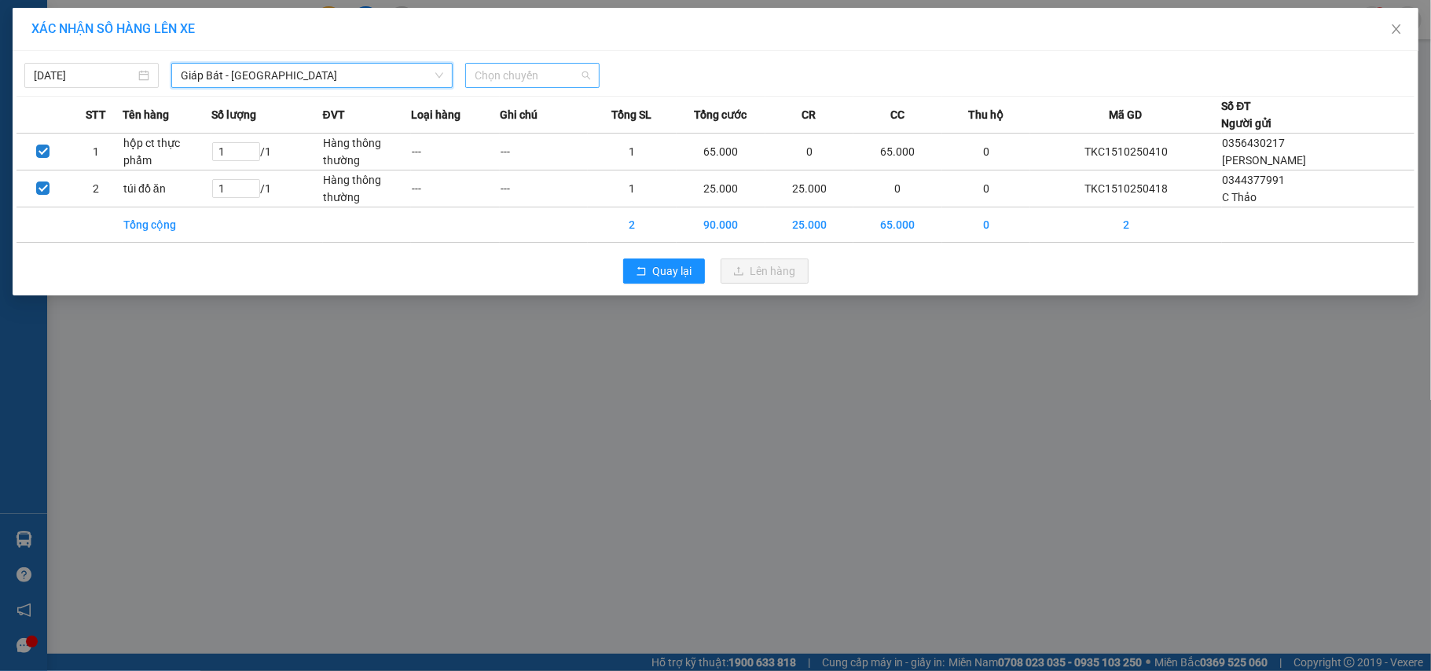
click at [531, 64] on span "Chọn chuyến" at bounding box center [532, 76] width 115 height 24
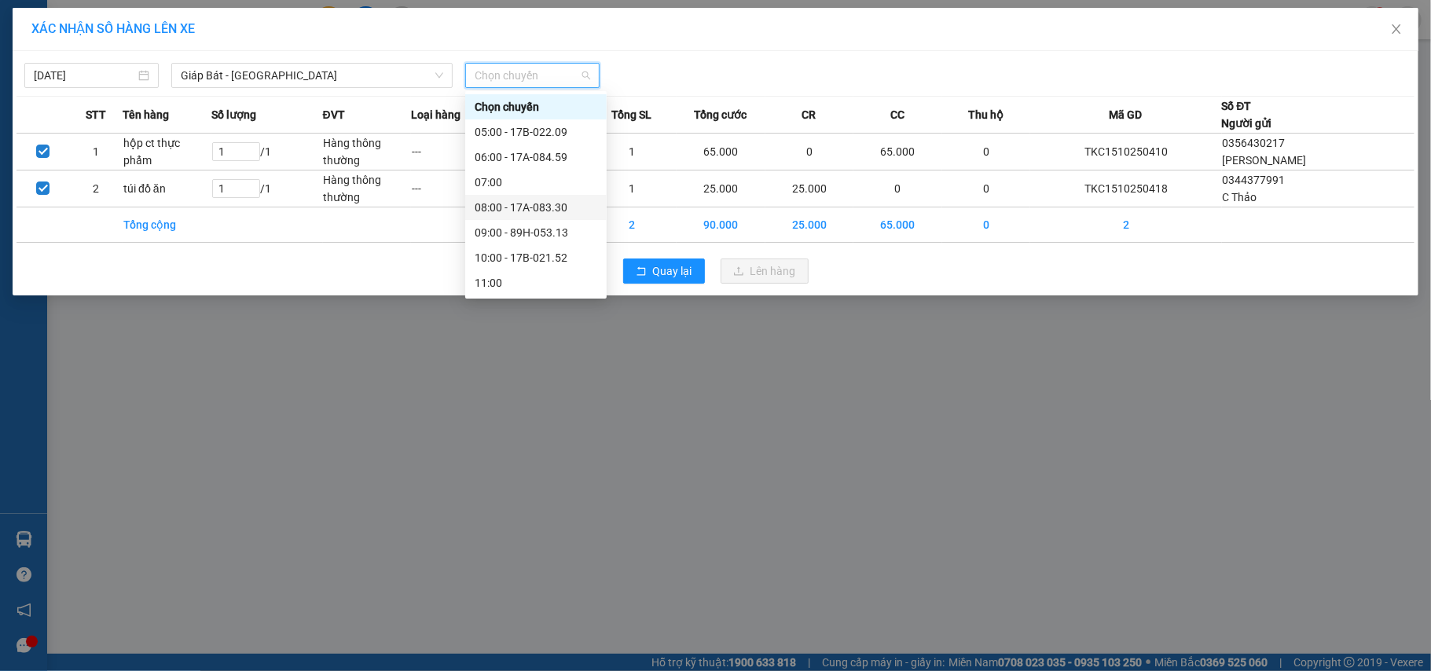
click at [547, 208] on div "08:00 - 17A-083.30" at bounding box center [536, 207] width 123 height 17
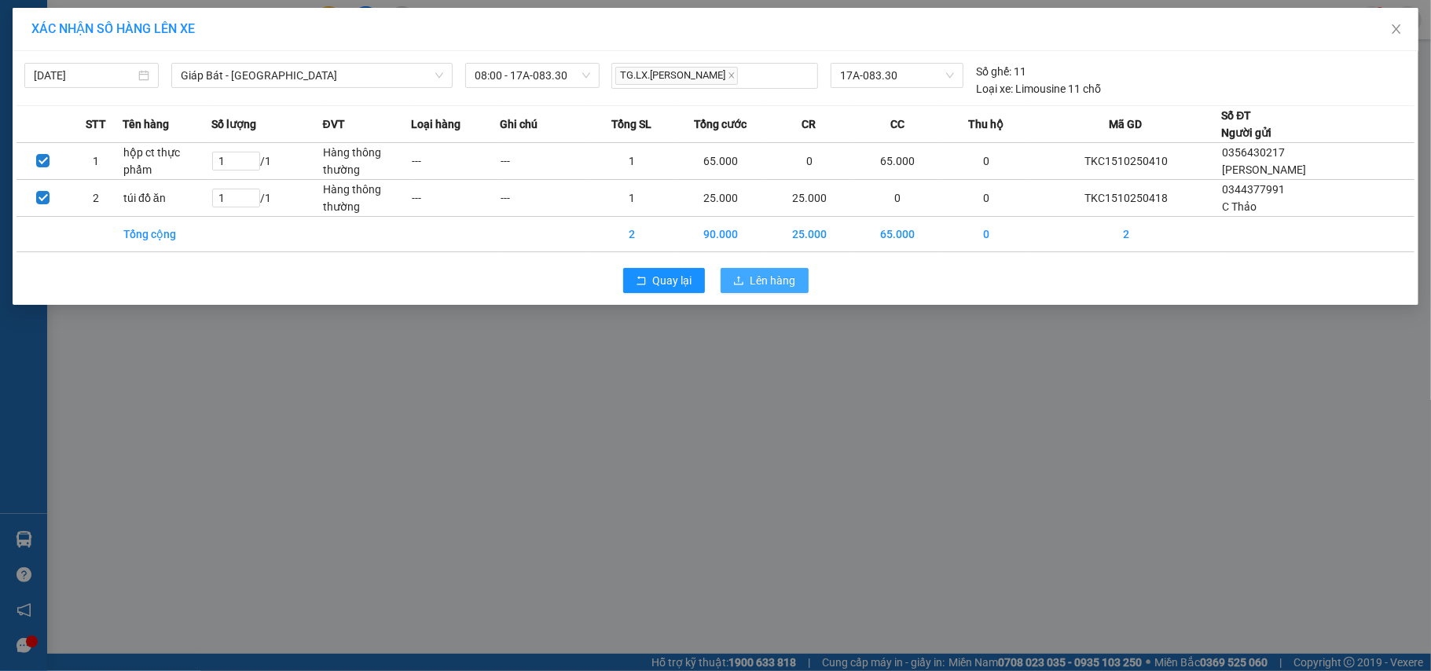
click at [726, 280] on button "Lên hàng" at bounding box center [764, 280] width 88 height 25
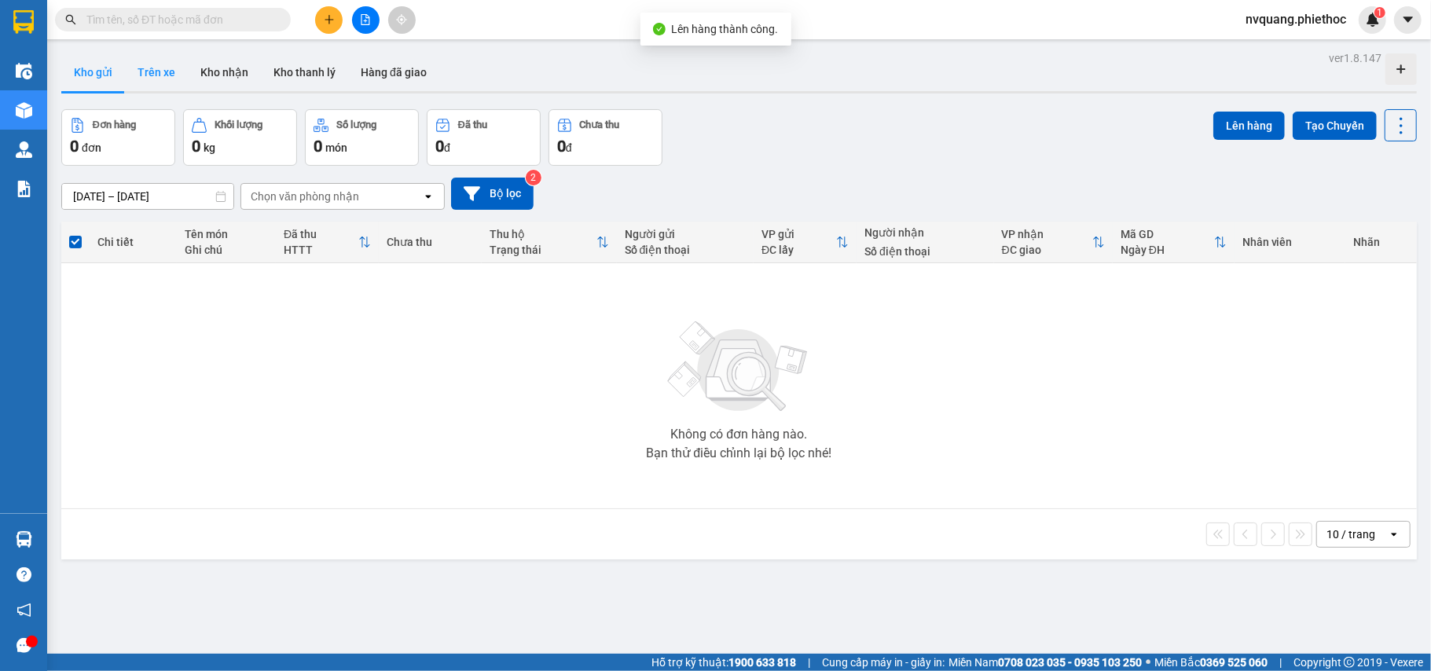
click at [160, 64] on button "Trên xe" at bounding box center [156, 72] width 63 height 38
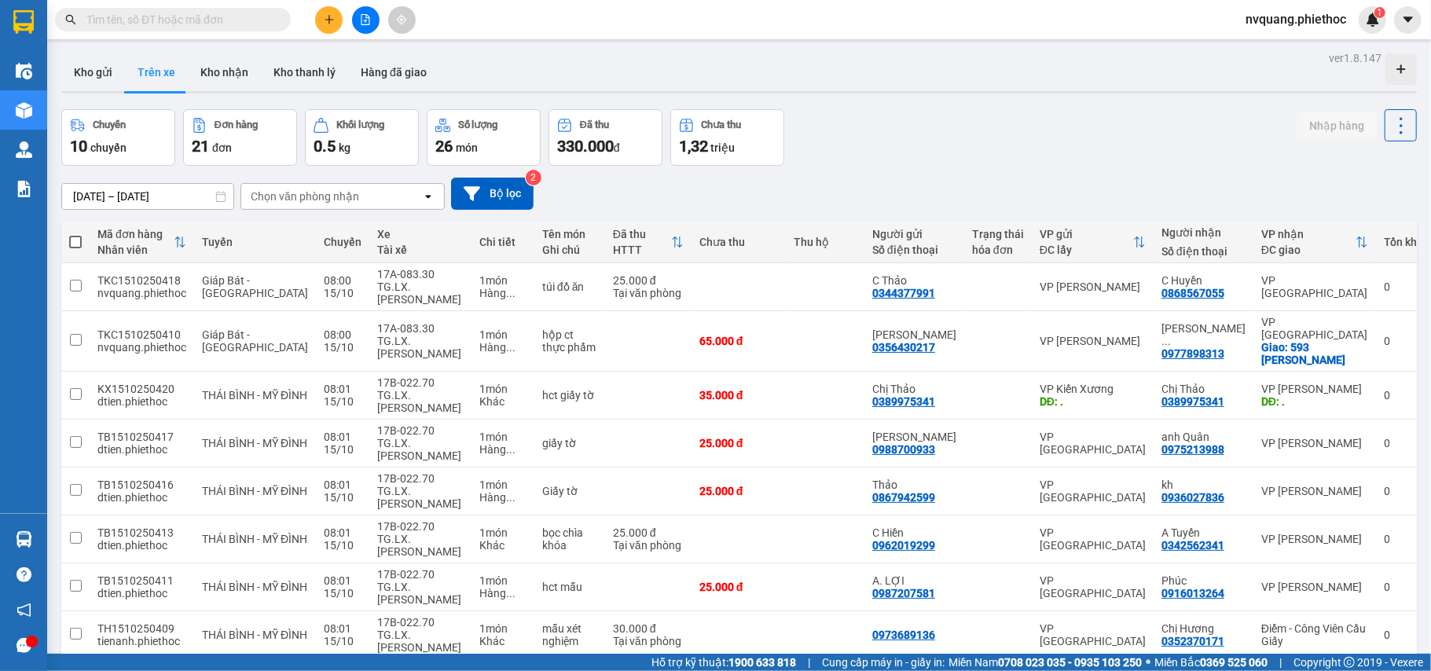
click at [284, 186] on div "Chọn văn phòng nhận" at bounding box center [331, 196] width 181 height 25
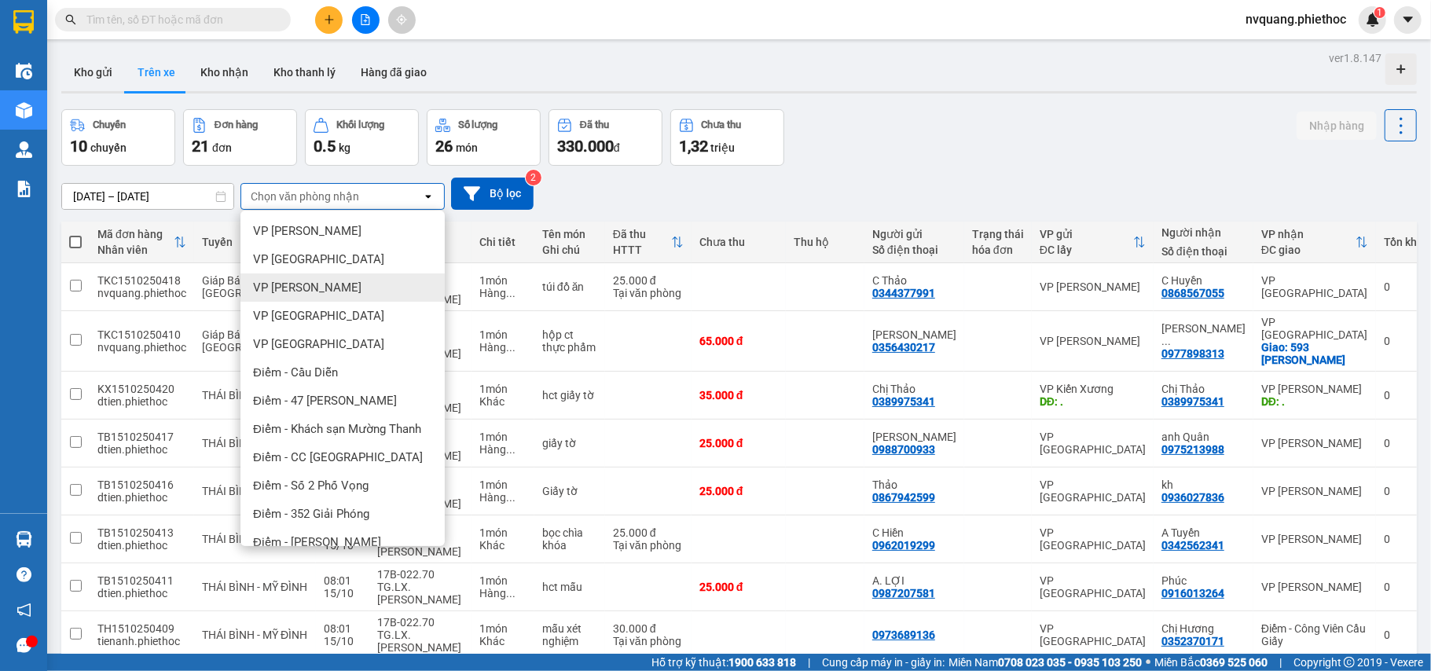
click at [296, 277] on div "VP [PERSON_NAME]" at bounding box center [342, 287] width 204 height 28
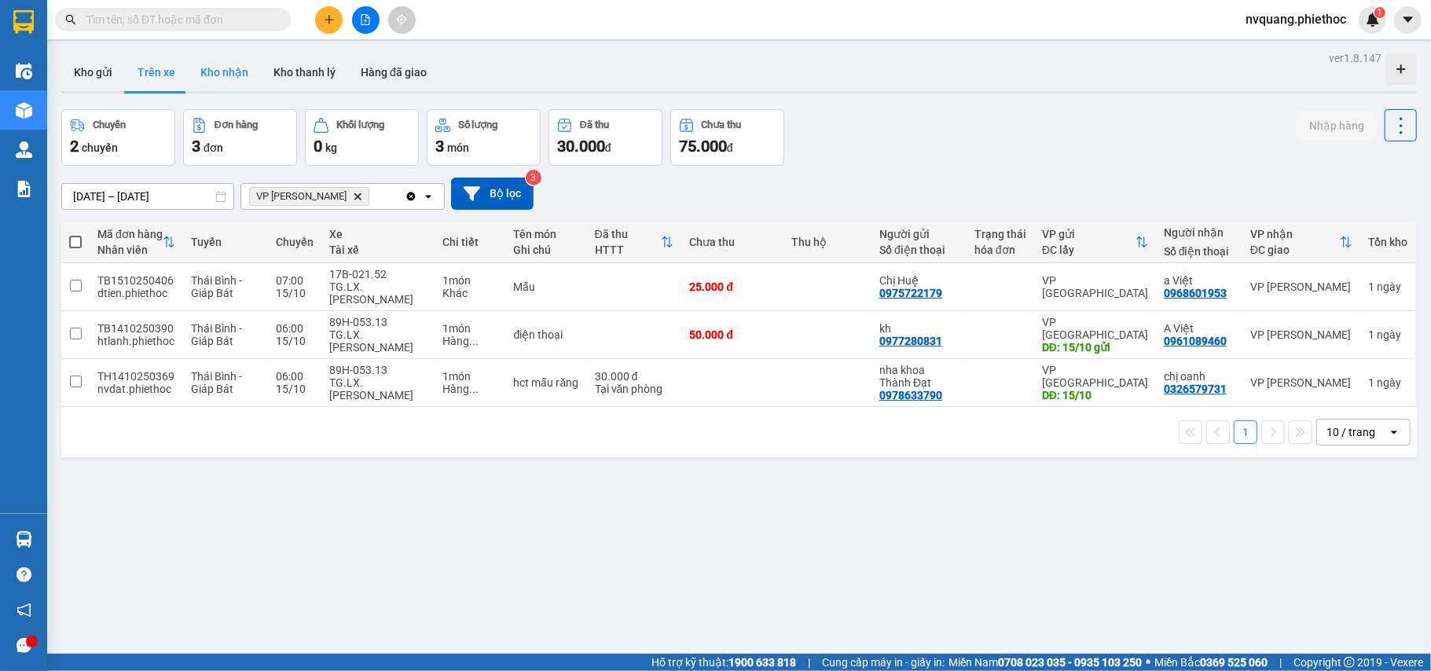
click at [229, 79] on button "Kho nhận" at bounding box center [224, 72] width 73 height 38
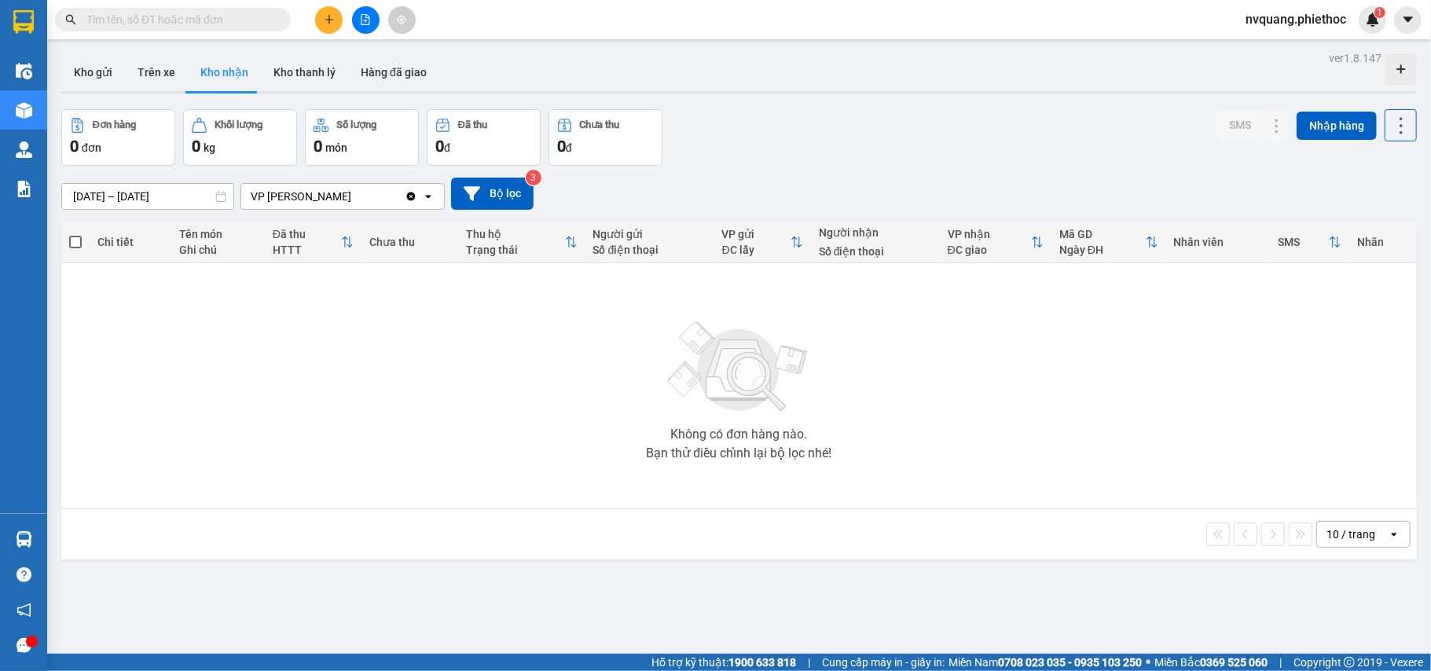
click at [88, 196] on input "[DATE] – [DATE]" at bounding box center [147, 196] width 171 height 25
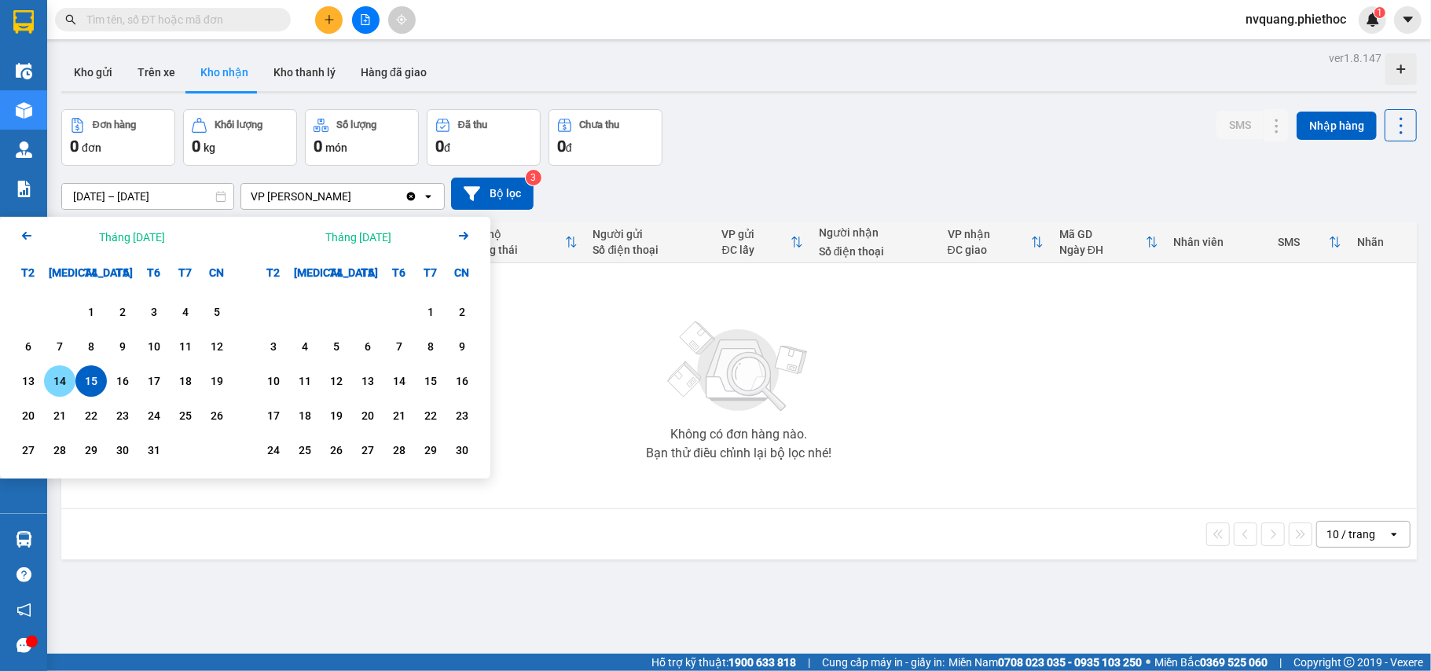
click at [58, 371] on div "14" at bounding box center [59, 380] width 31 height 31
click at [86, 374] on div "15" at bounding box center [91, 381] width 22 height 19
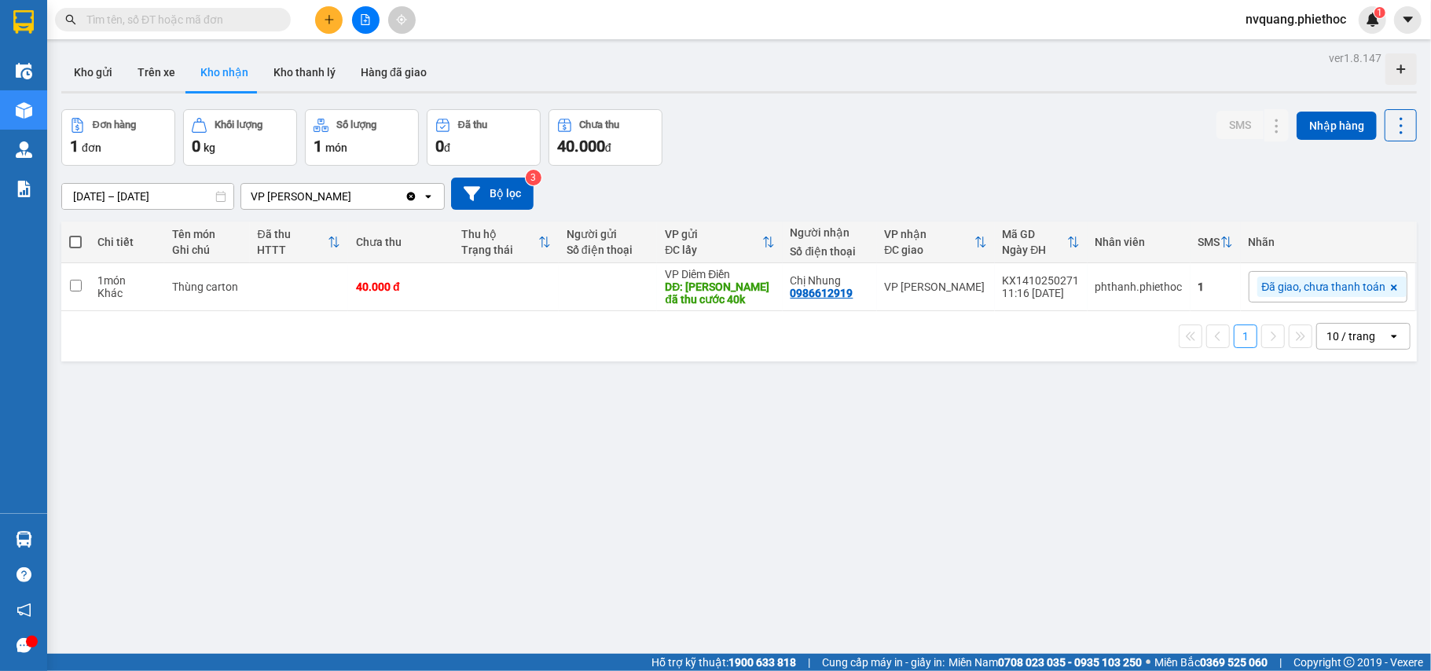
click at [121, 198] on input "[DATE] – [DATE]" at bounding box center [147, 196] width 171 height 25
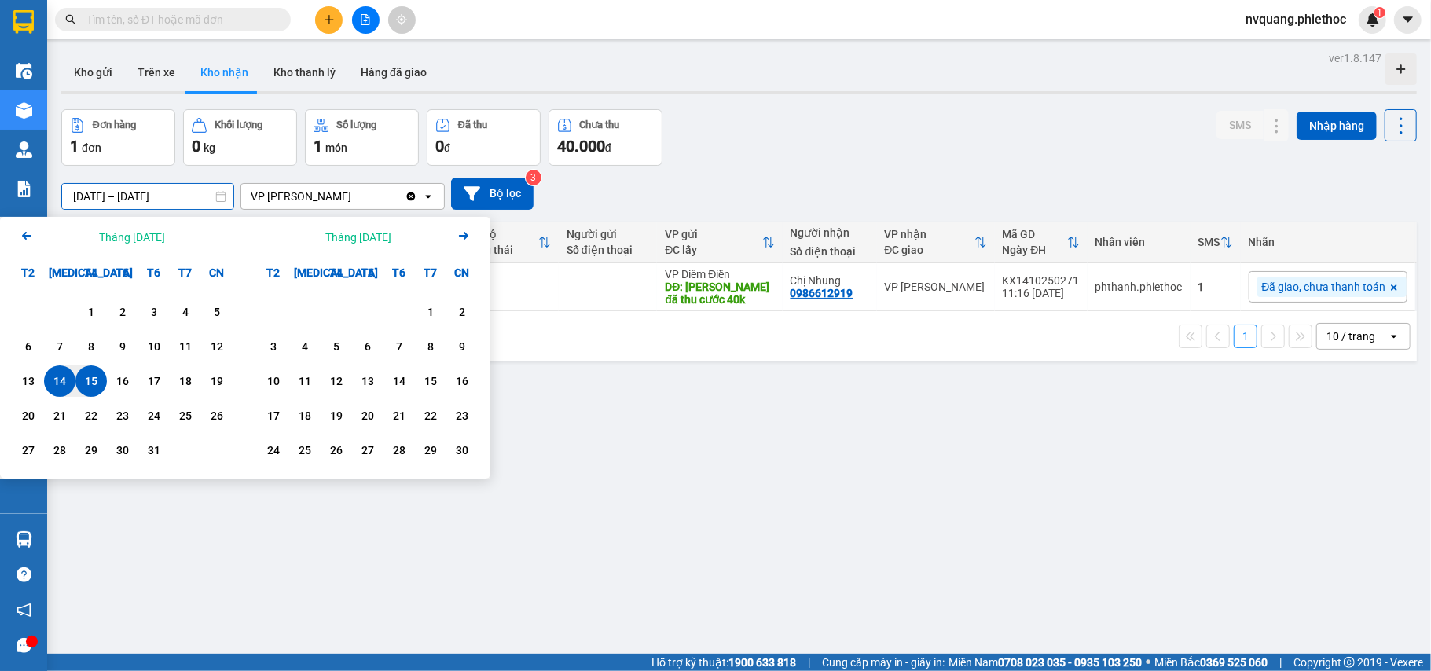
click at [101, 376] on div "15" at bounding box center [91, 381] width 22 height 19
type input "[DATE] – [DATE]"
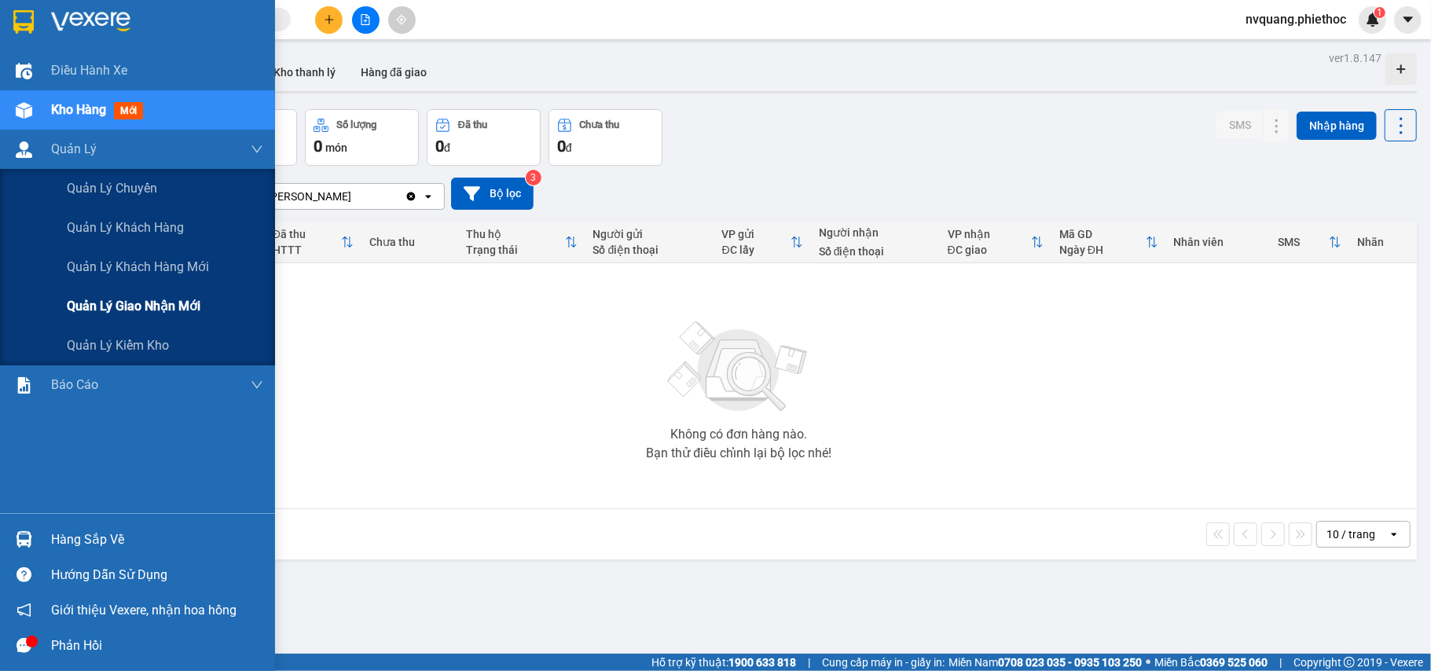
click at [98, 302] on span "Quản lý giao nhận mới" at bounding box center [134, 306] width 134 height 20
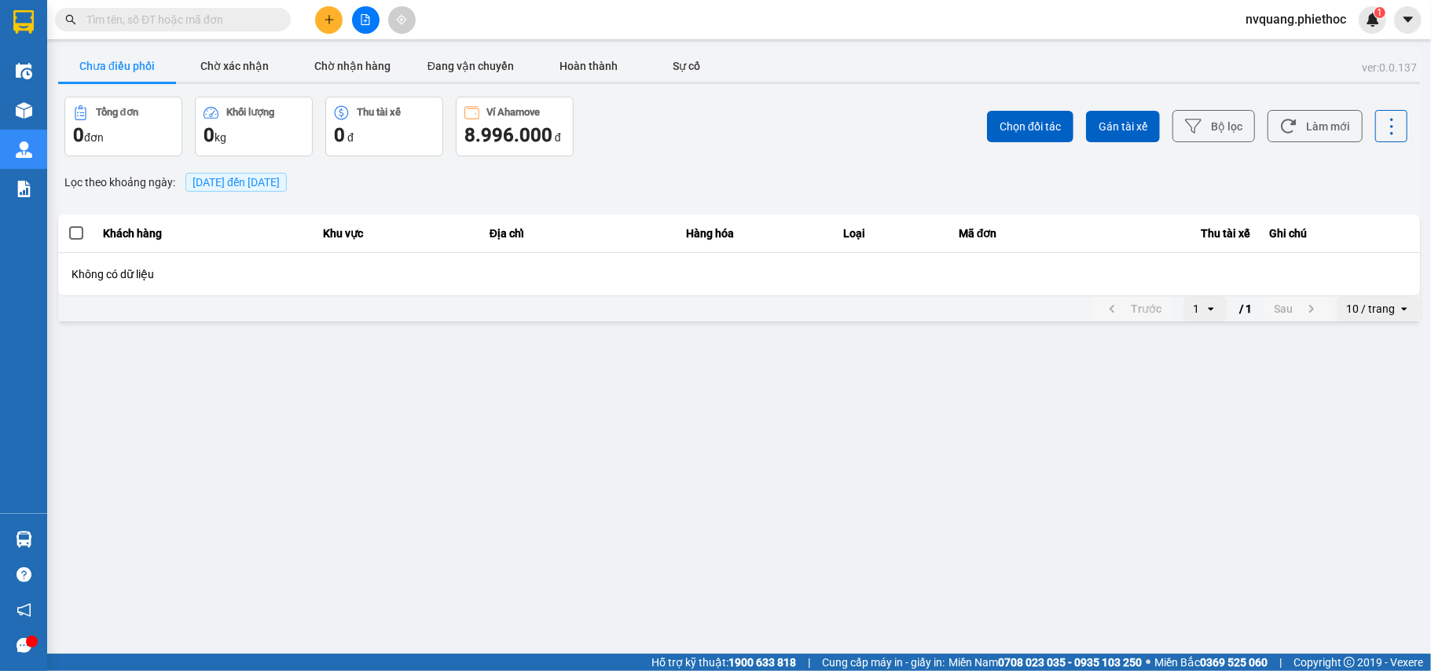
click at [143, 275] on div "Không có dữ liệu" at bounding box center [738, 274] width 1335 height 16
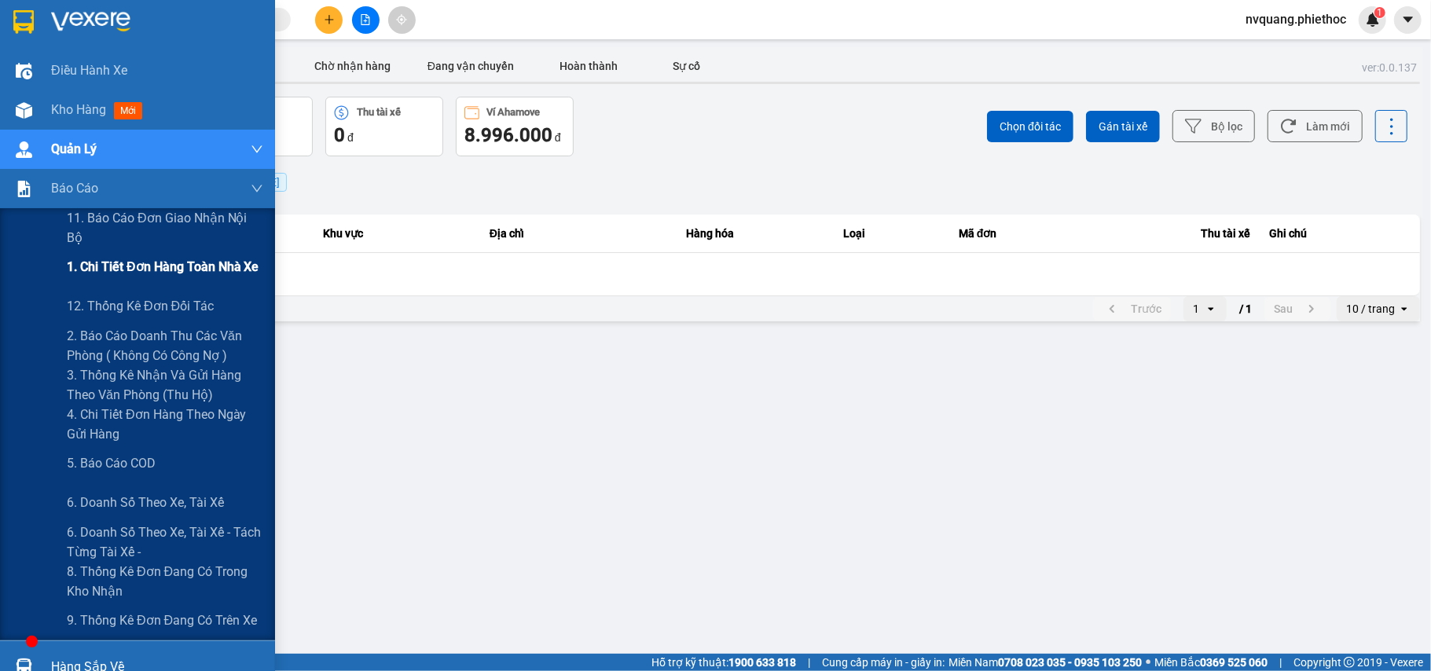
click at [90, 270] on span "1. Chi tiết đơn hàng toàn nhà xe" at bounding box center [163, 267] width 192 height 20
